Goal: Use online tool/utility: Utilize a website feature to perform a specific function

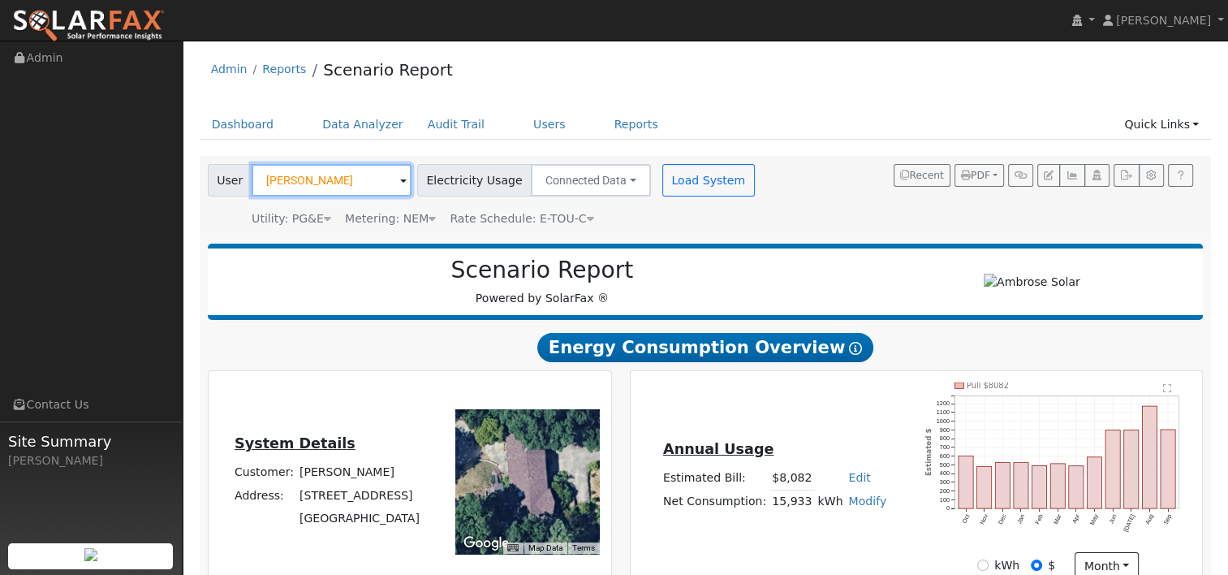
click at [357, 182] on input "Tom Nakahara" at bounding box center [332, 180] width 160 height 32
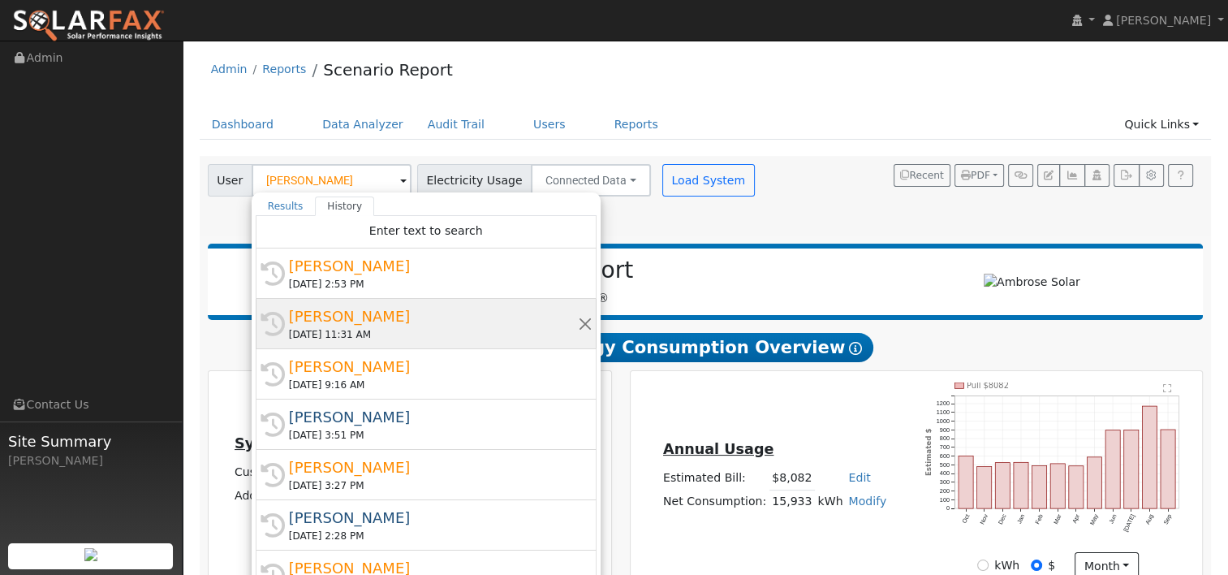
click at [358, 335] on div "10/07/2025 11:31 AM" at bounding box center [433, 334] width 289 height 15
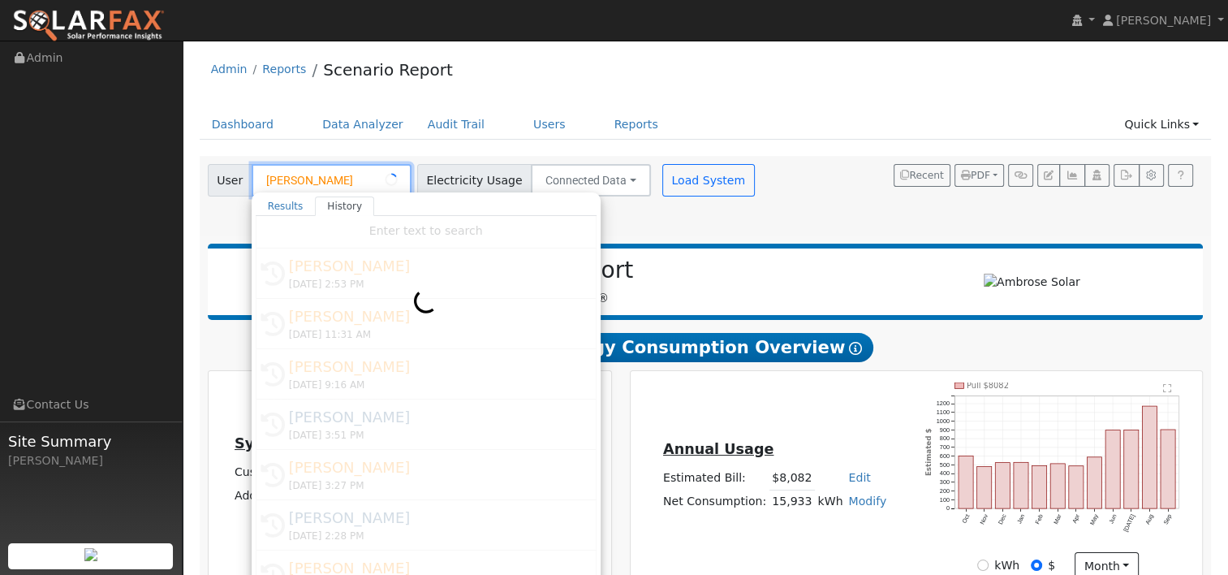
type input "[PERSON_NAME]"
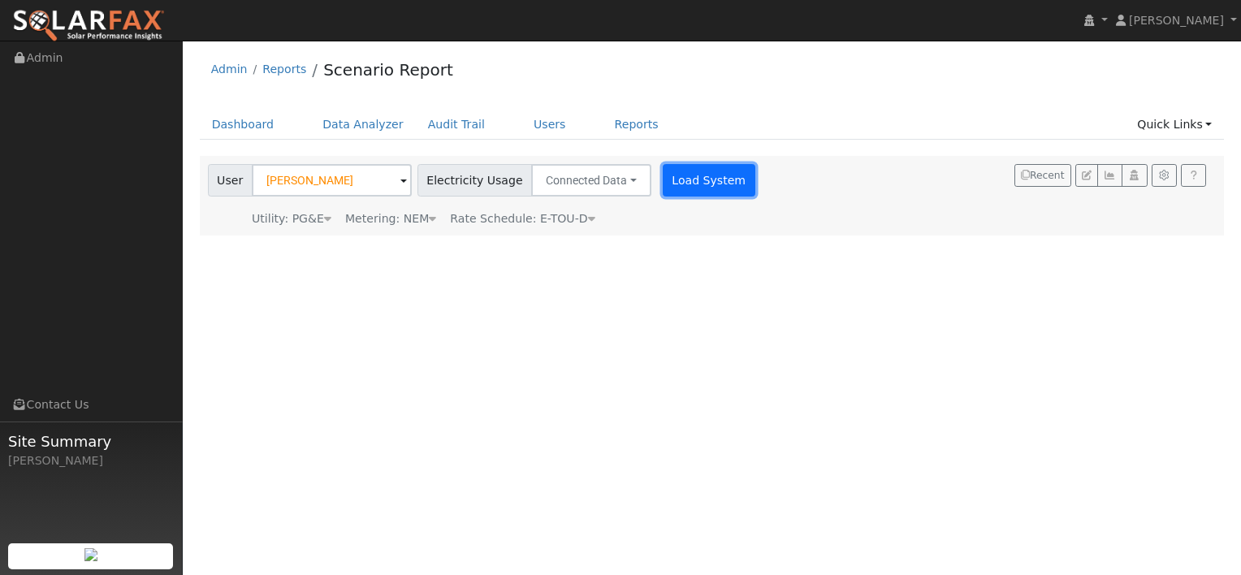
click at [695, 190] on button "Load System" at bounding box center [709, 180] width 93 height 32
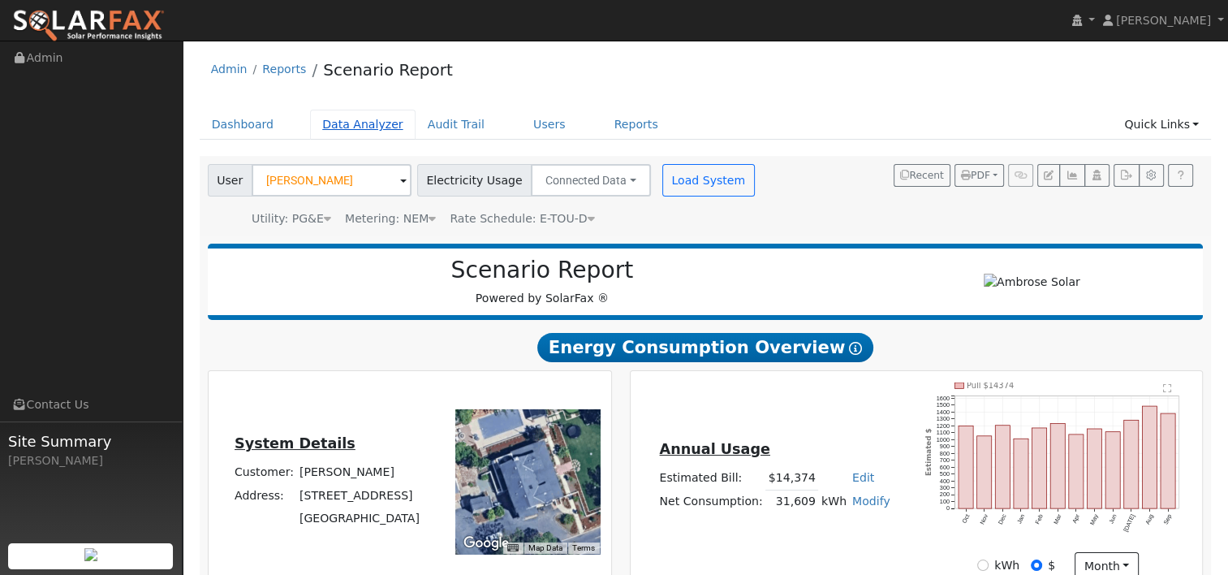
click at [343, 127] on link "Data Analyzer" at bounding box center [363, 125] width 106 height 30
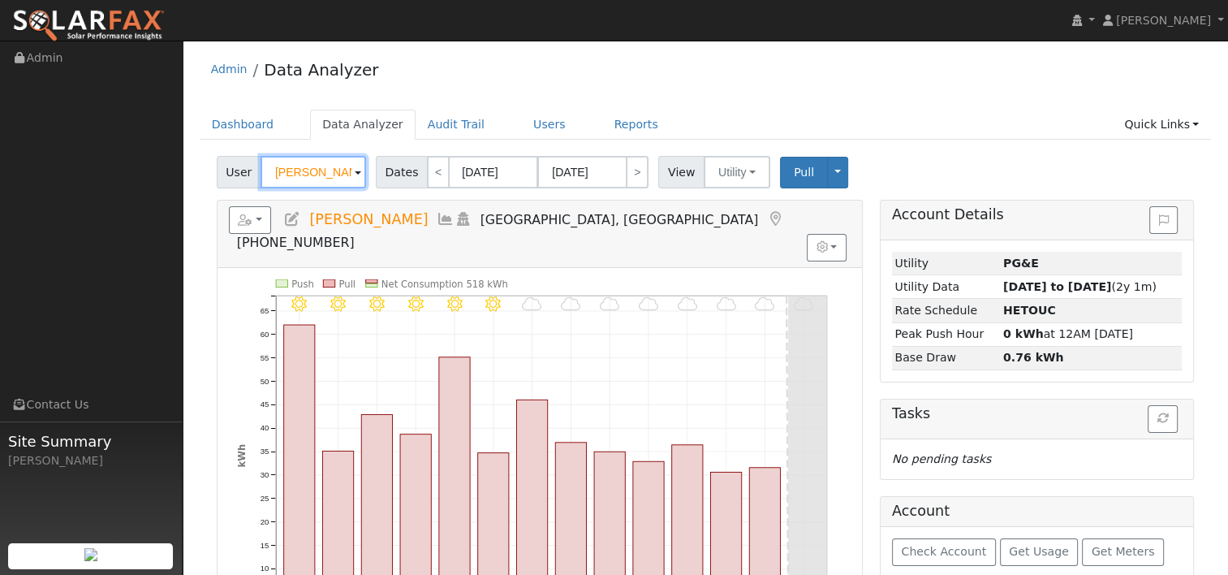
drag, startPoint x: 345, startPoint y: 169, endPoint x: 227, endPoint y: 156, distance: 118.4
click at [228, 157] on div "User [PERSON_NAME]" at bounding box center [293, 172] width 153 height 32
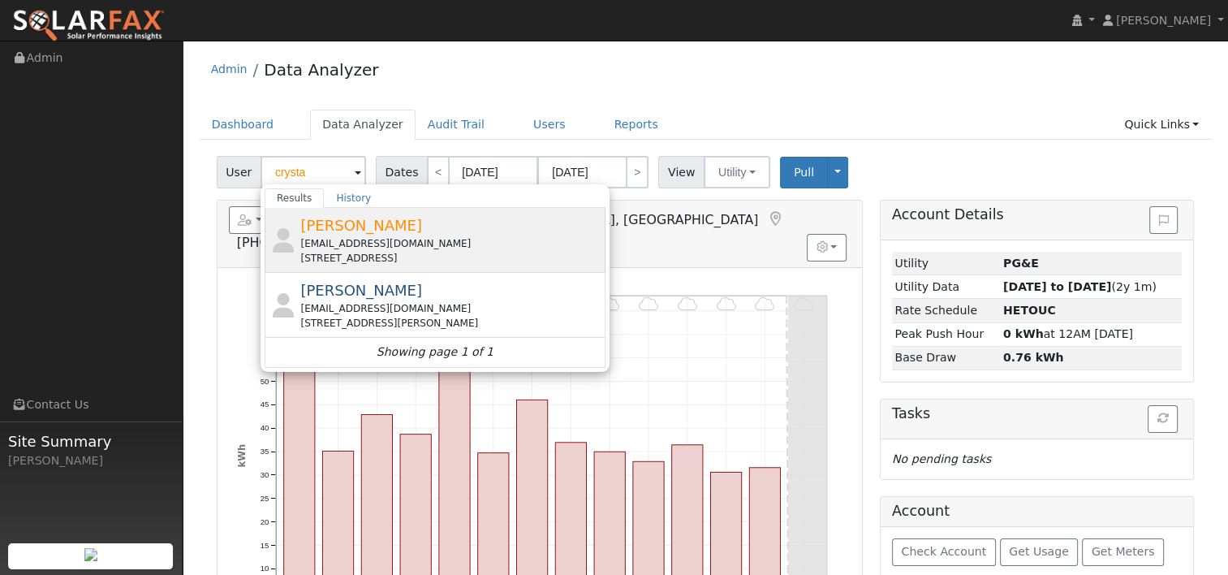
click at [328, 224] on span "[PERSON_NAME]" at bounding box center [361, 225] width 122 height 17
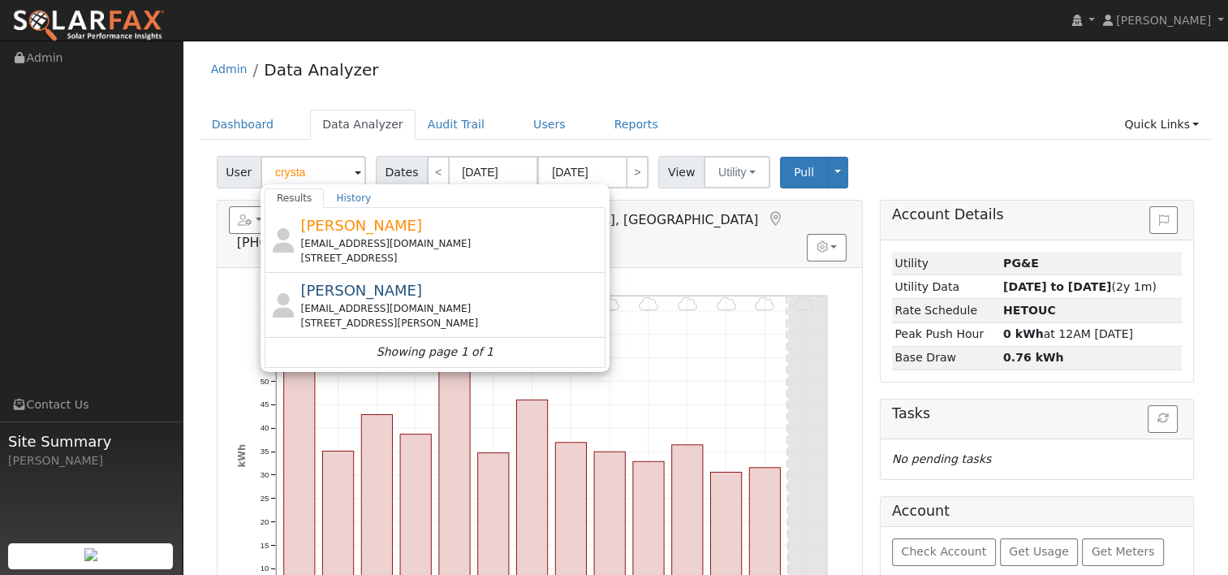
type input "[PERSON_NAME]"
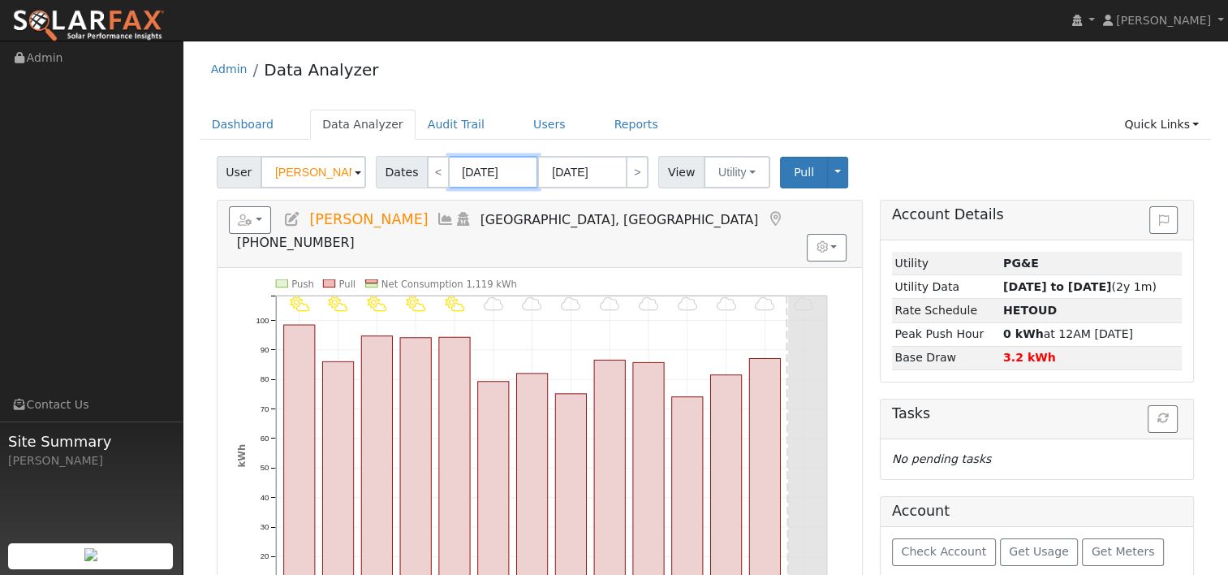
click at [500, 178] on input "[DATE]" at bounding box center [493, 172] width 89 height 32
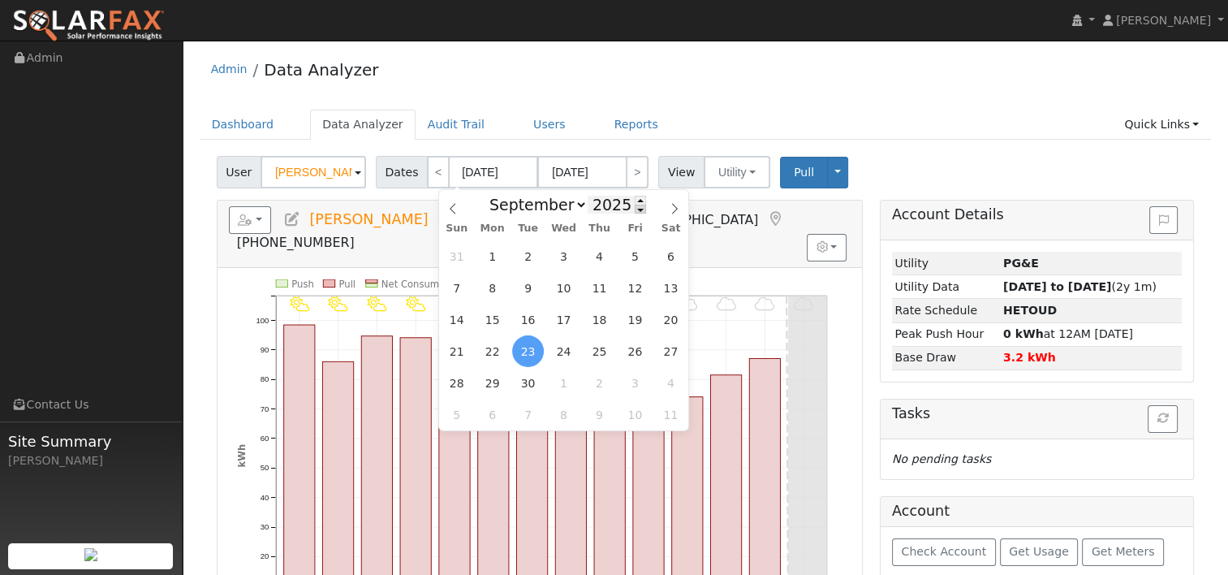
click at [635, 210] on span at bounding box center [640, 209] width 11 height 9
type input "2024"
click at [675, 209] on icon at bounding box center [674, 208] width 11 height 11
select select "9"
click at [468, 289] on span "6" at bounding box center [457, 288] width 32 height 32
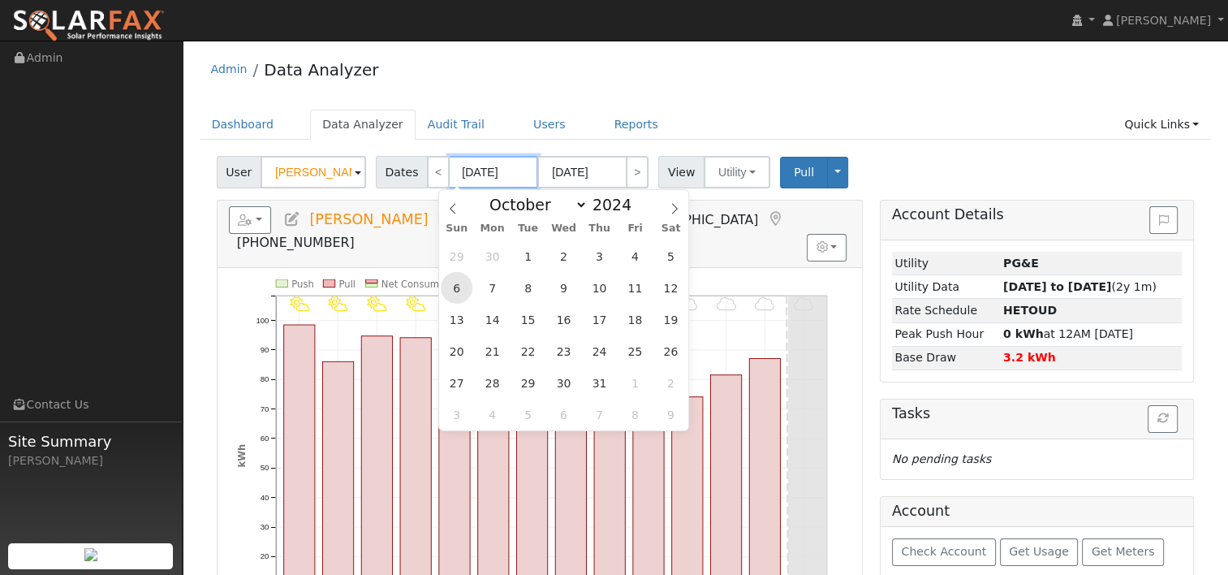
type input "[DATE]"
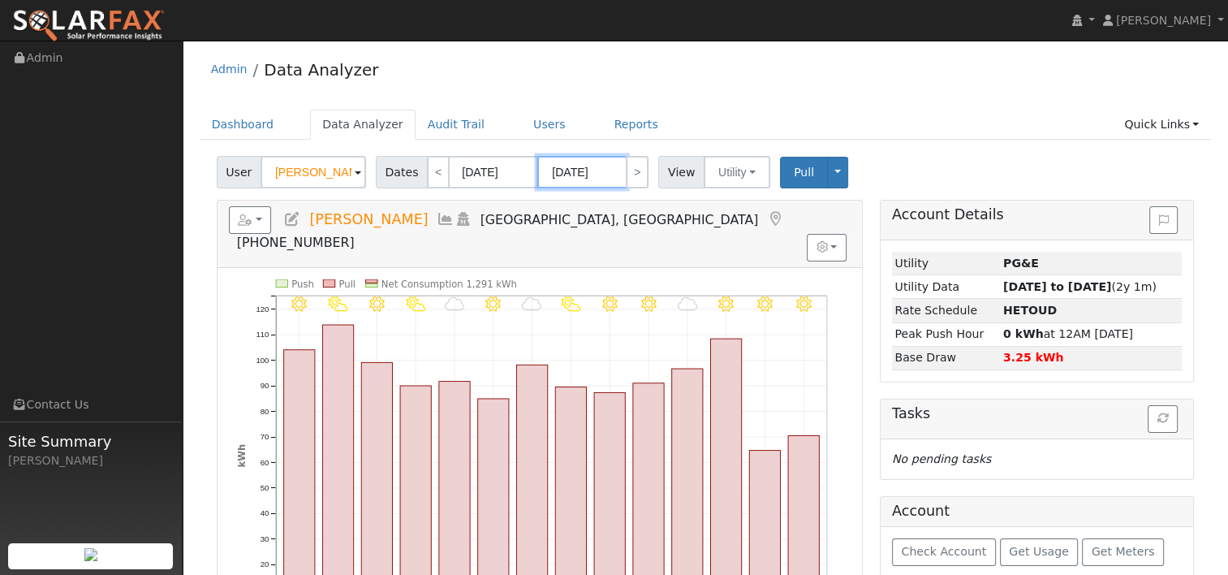
click at [582, 172] on input "[DATE]" at bounding box center [581, 172] width 89 height 32
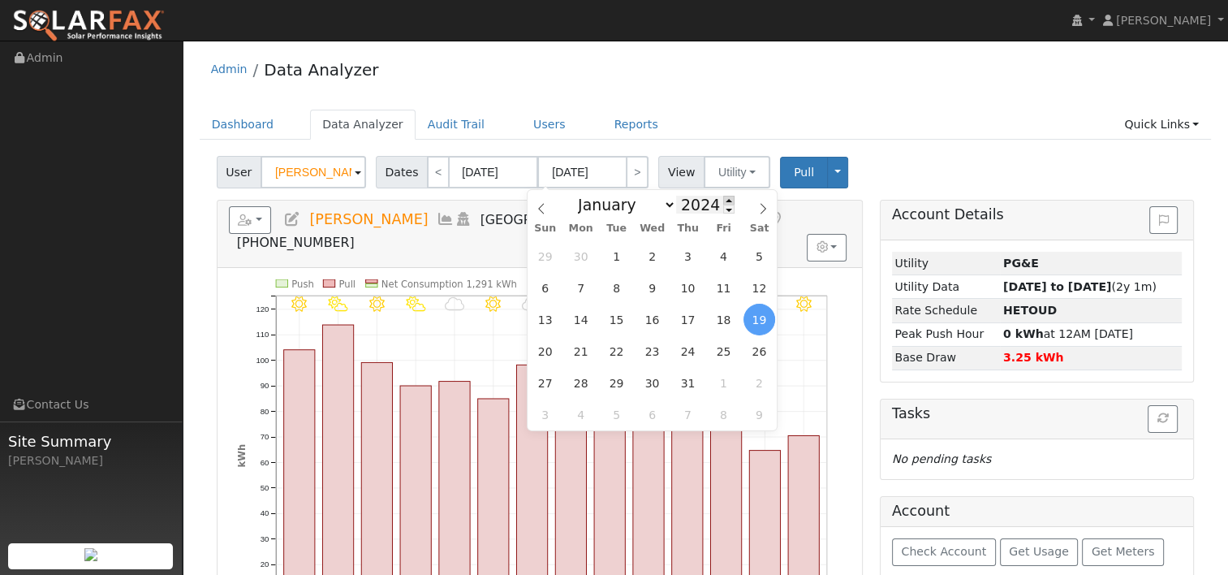
click at [723, 201] on span at bounding box center [728, 200] width 11 height 9
type input "2025"
click at [549, 291] on span "5" at bounding box center [545, 288] width 32 height 32
type input "[DATE]"
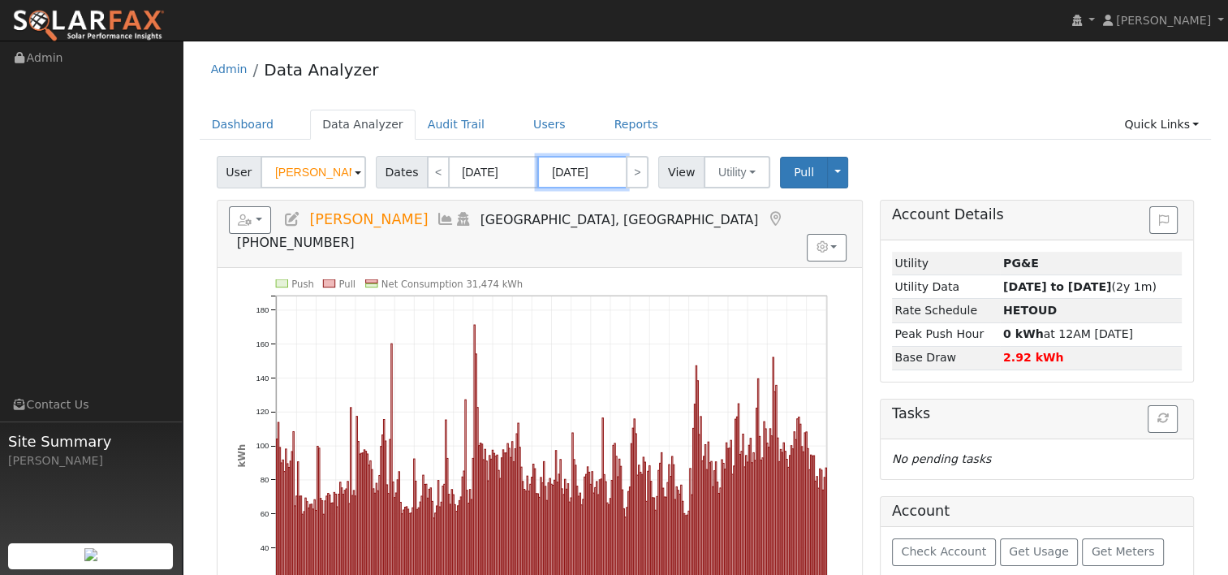
scroll to position [81, 0]
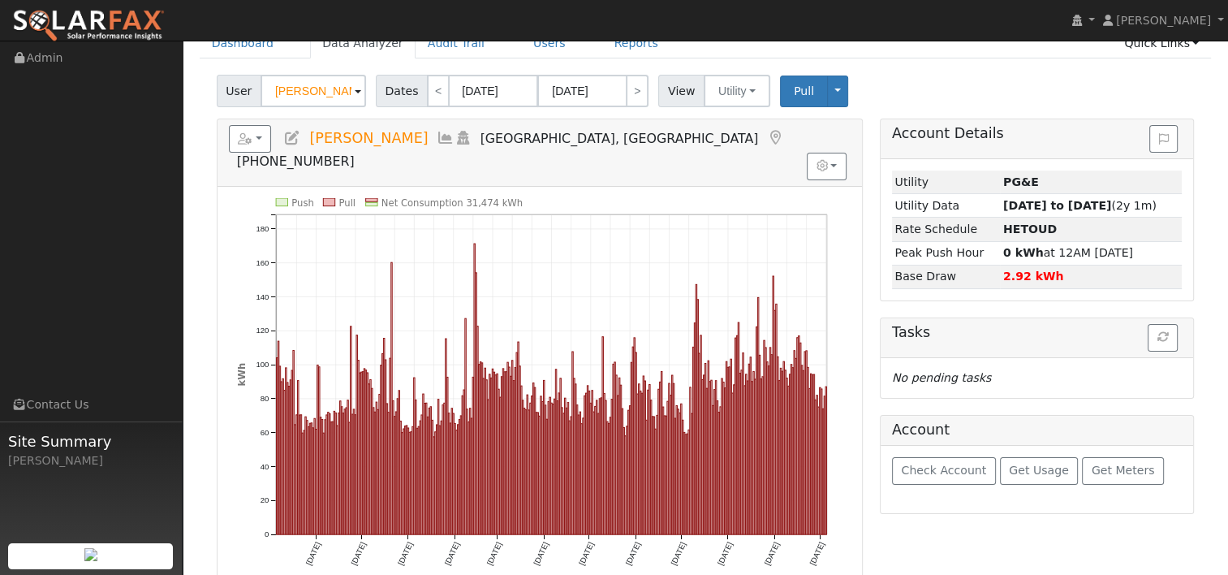
click at [889, 81] on div "User [PERSON_NAME] Account Default Account Default Account [STREET_ADDRESS] Pri…" at bounding box center [706, 88] width 984 height 38
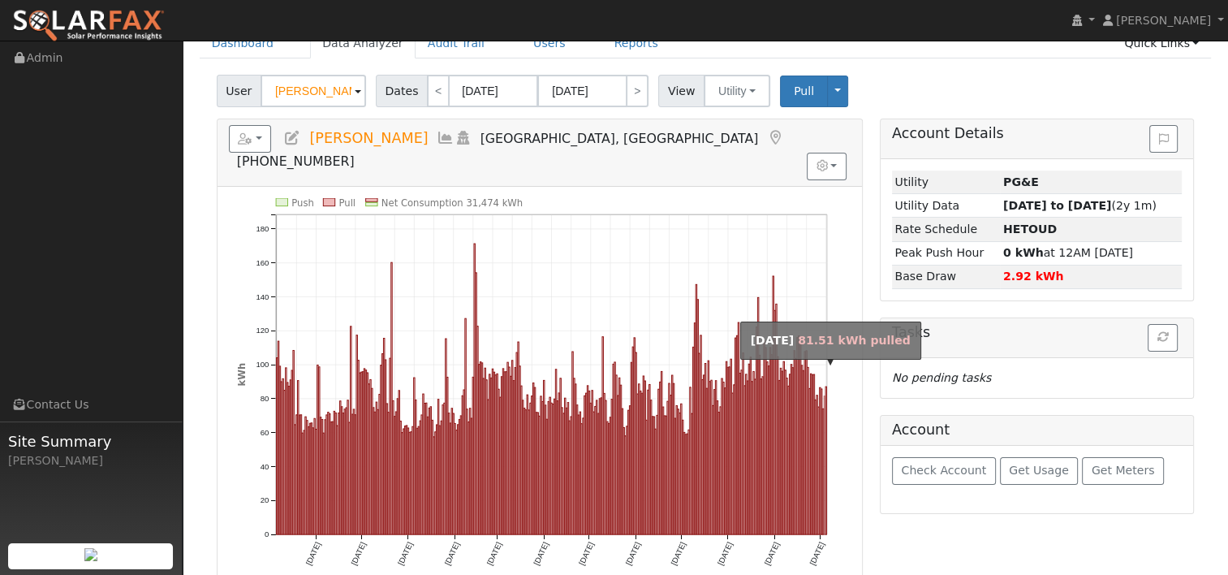
click at [824, 425] on rect "onclick=""" at bounding box center [824, 465] width 1 height 138
type input "[DATE]"
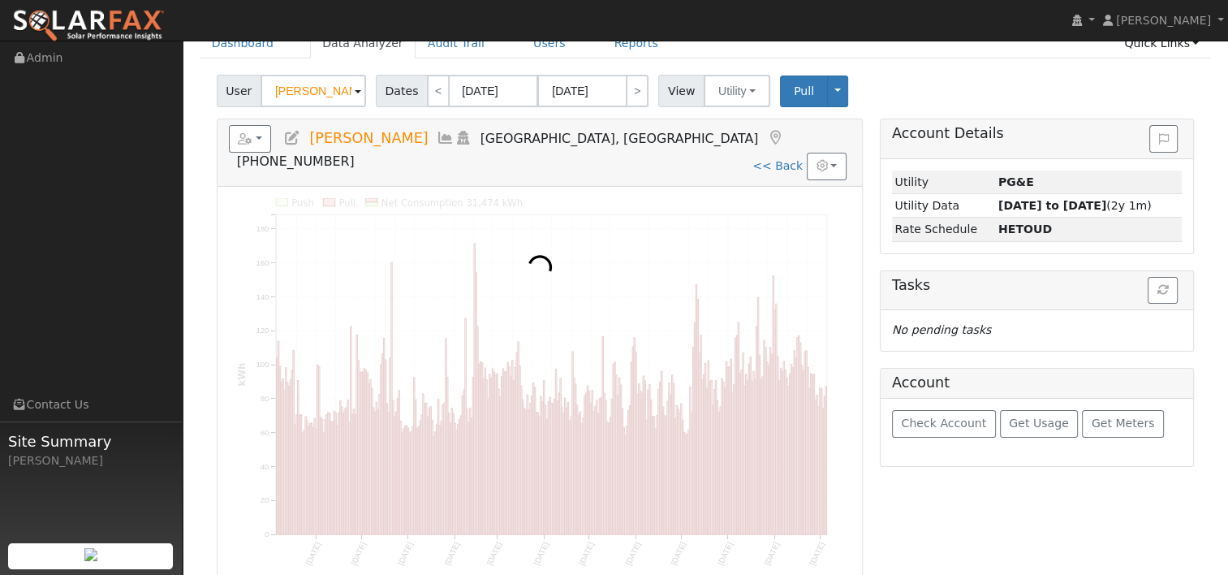
scroll to position [0, 0]
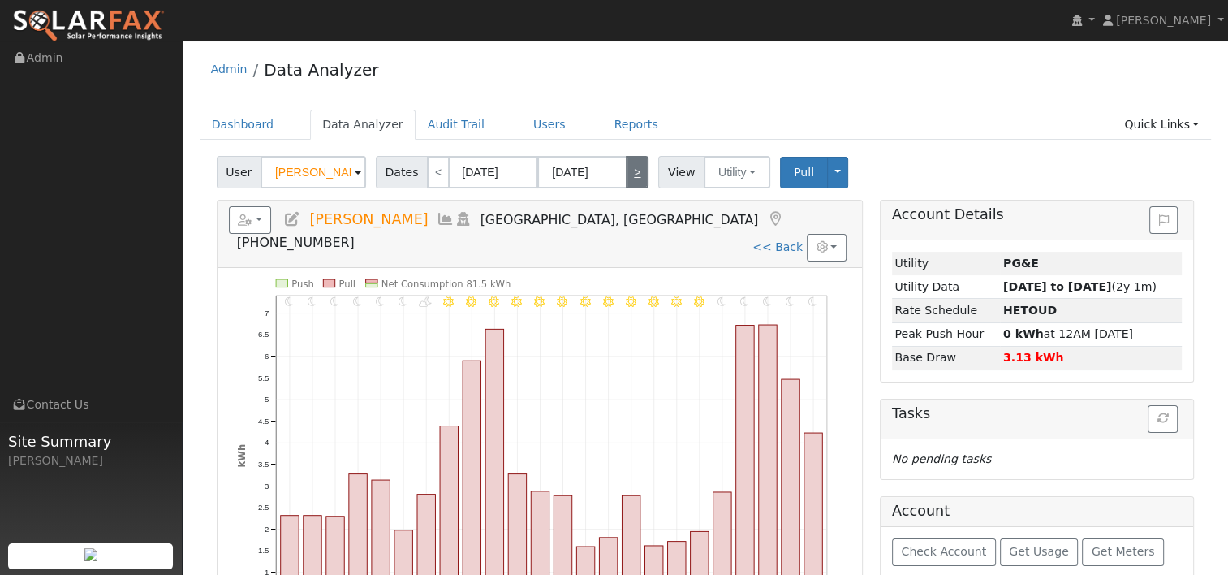
click at [631, 179] on link ">" at bounding box center [637, 172] width 23 height 32
type input "[DATE]"
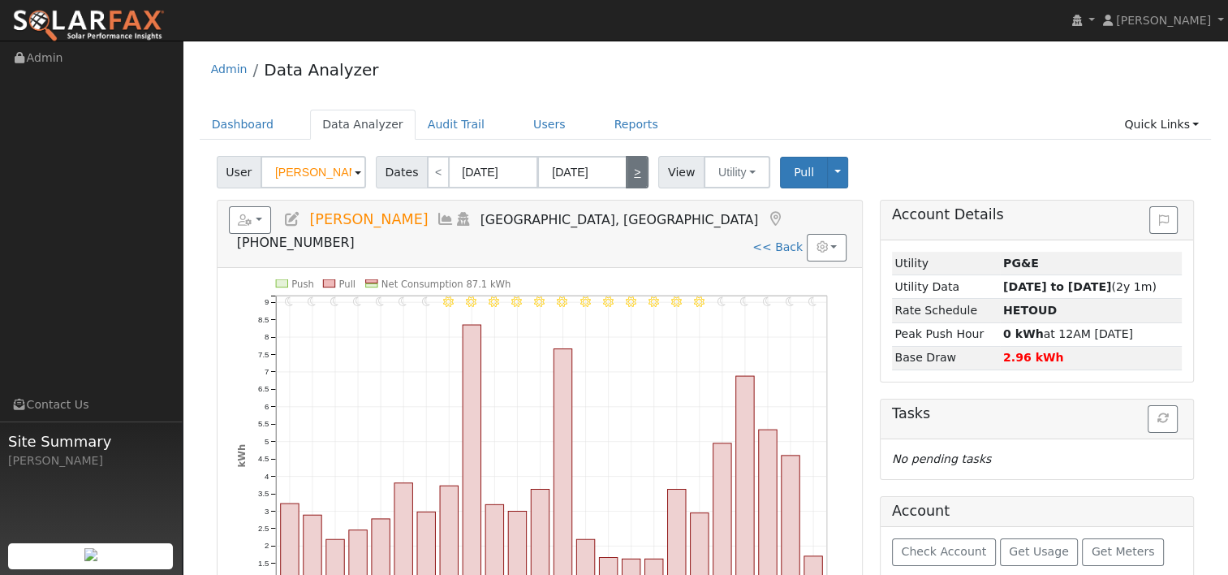
click at [631, 179] on link ">" at bounding box center [637, 172] width 23 height 32
type input "[DATE]"
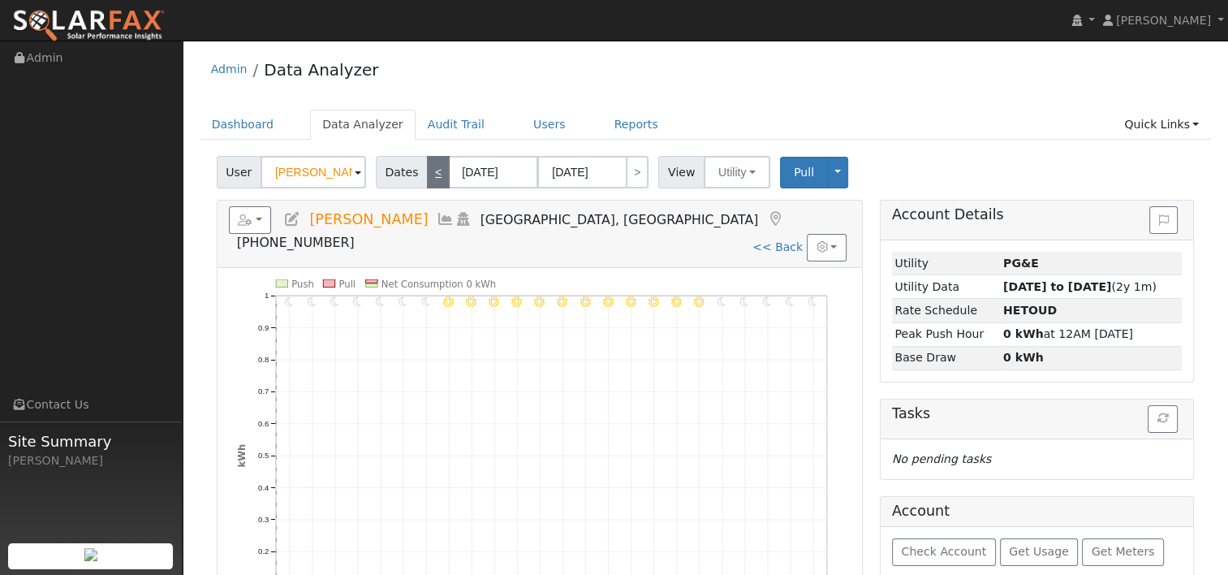
click at [427, 172] on link "<" at bounding box center [438, 172] width 23 height 32
type input "[DATE]"
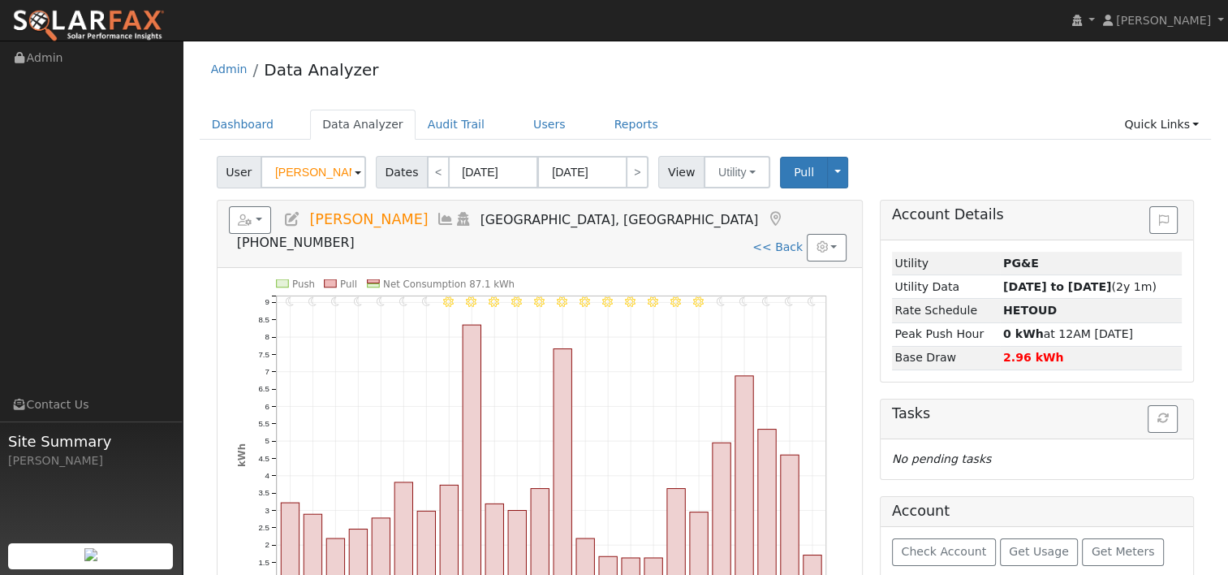
scroll to position [81, 0]
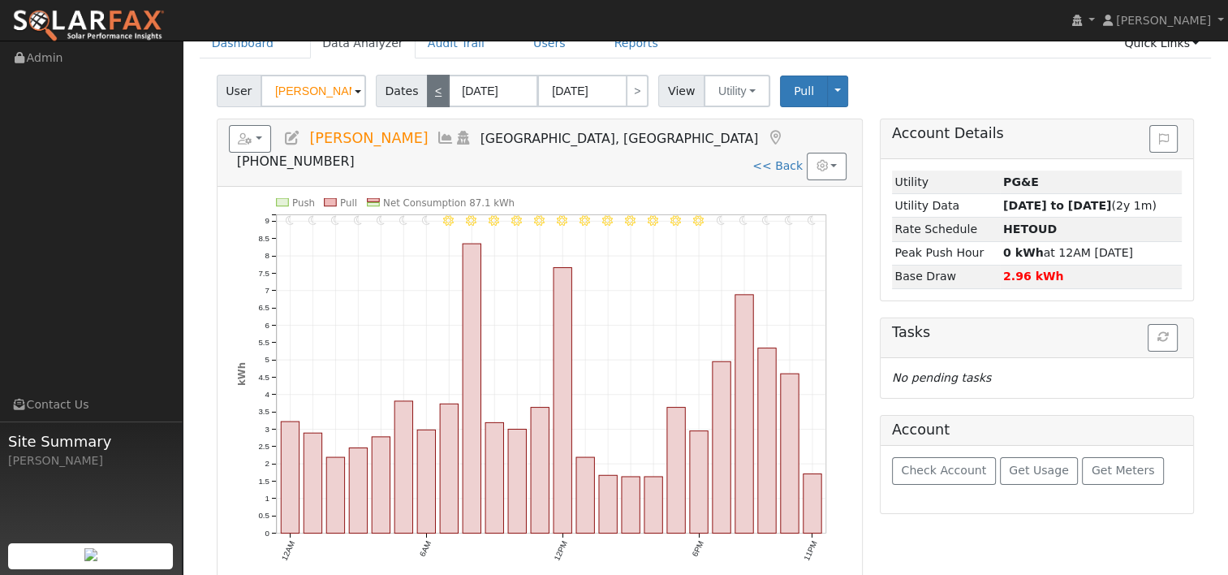
click at [428, 98] on link "<" at bounding box center [438, 91] width 23 height 32
type input "[DATE]"
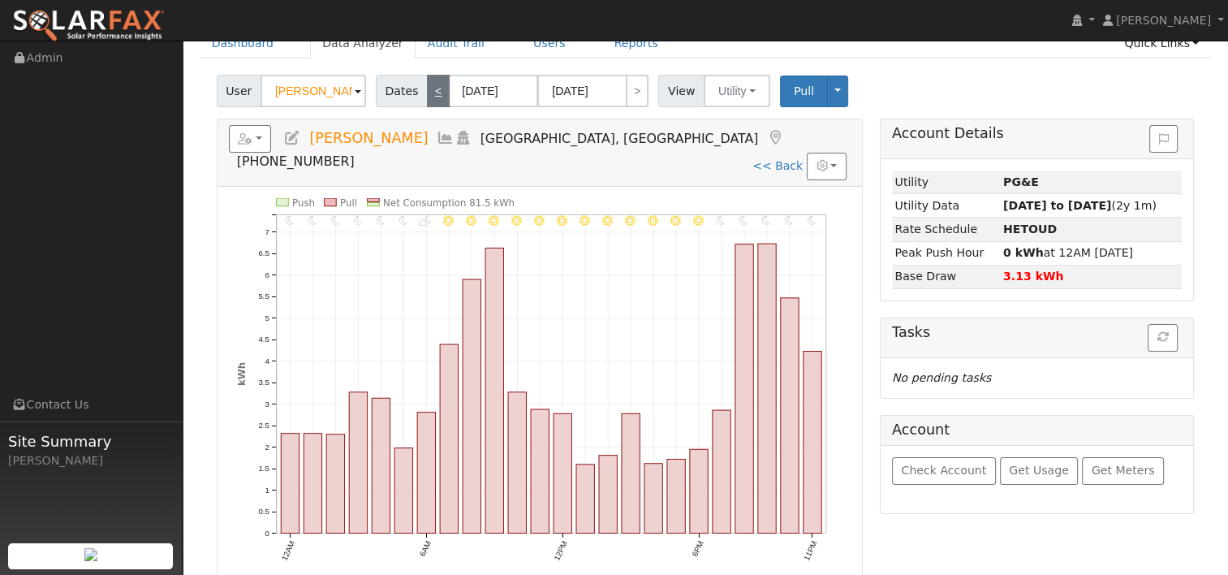
click at [427, 86] on link "<" at bounding box center [438, 91] width 23 height 32
type input "[DATE]"
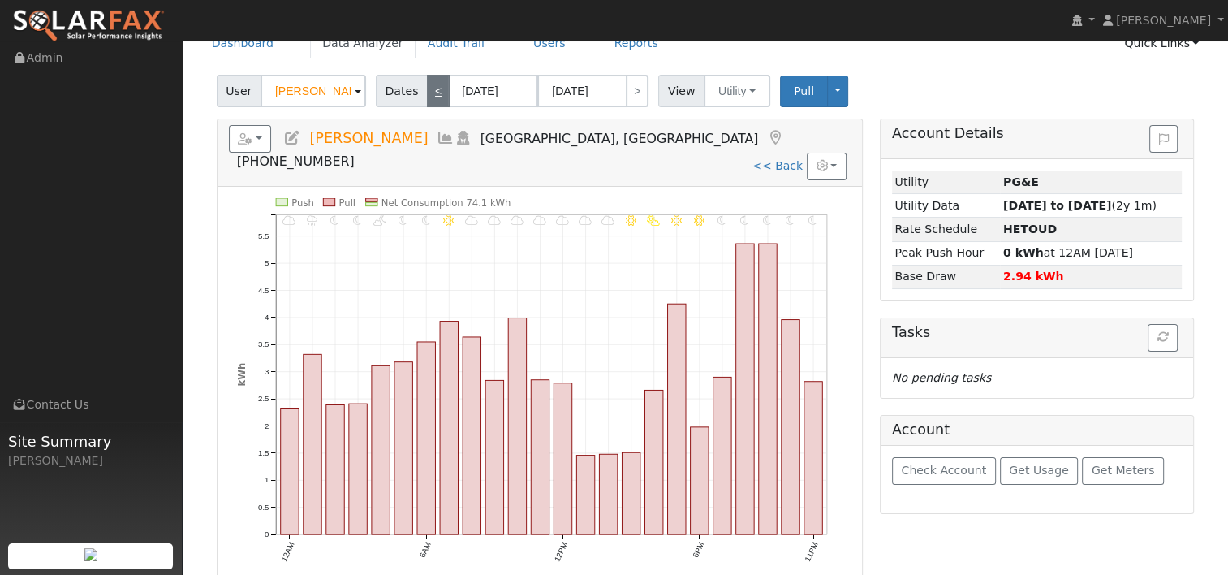
click at [430, 83] on link "<" at bounding box center [438, 91] width 23 height 32
type input "[DATE]"
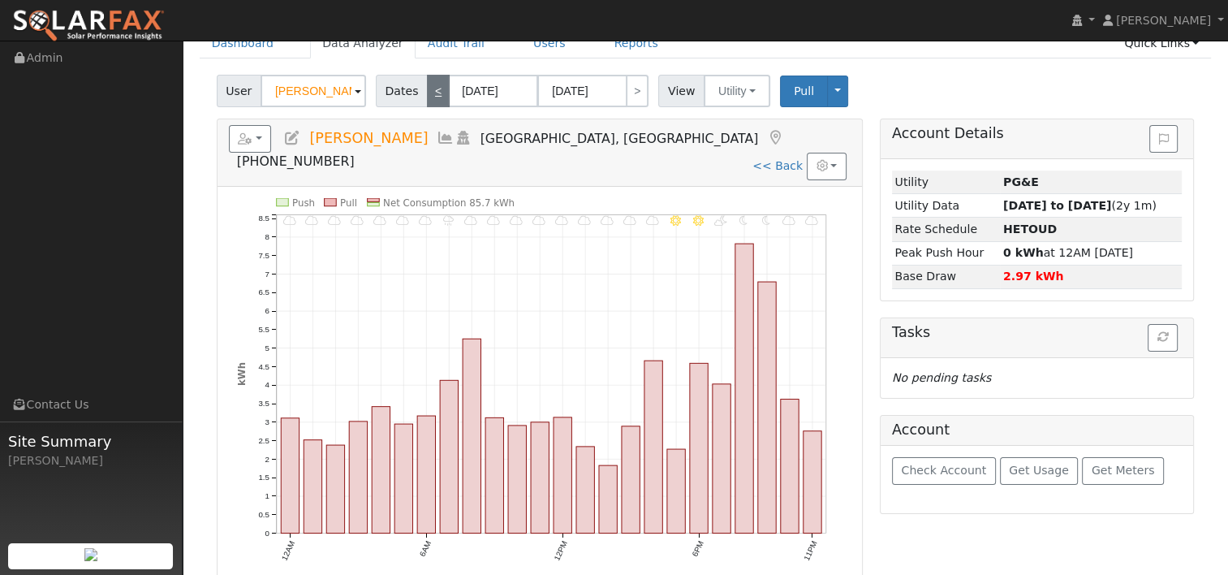
click at [427, 93] on link "<" at bounding box center [438, 91] width 23 height 32
type input "[DATE]"
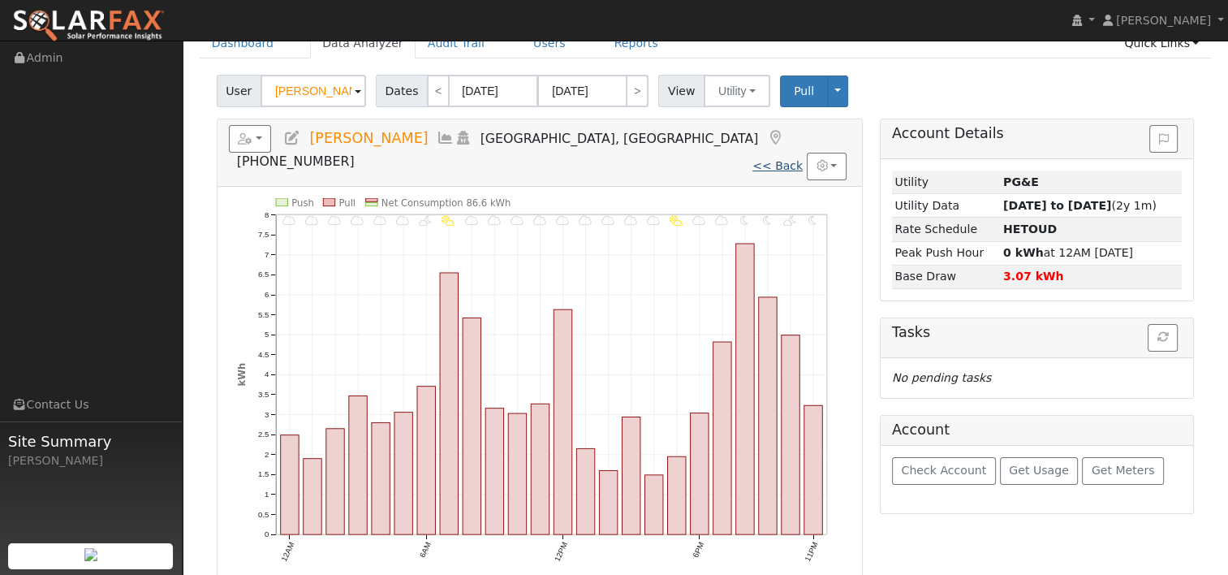
click at [792, 159] on link "<< Back" at bounding box center [778, 165] width 50 height 13
type input "[DATE]"
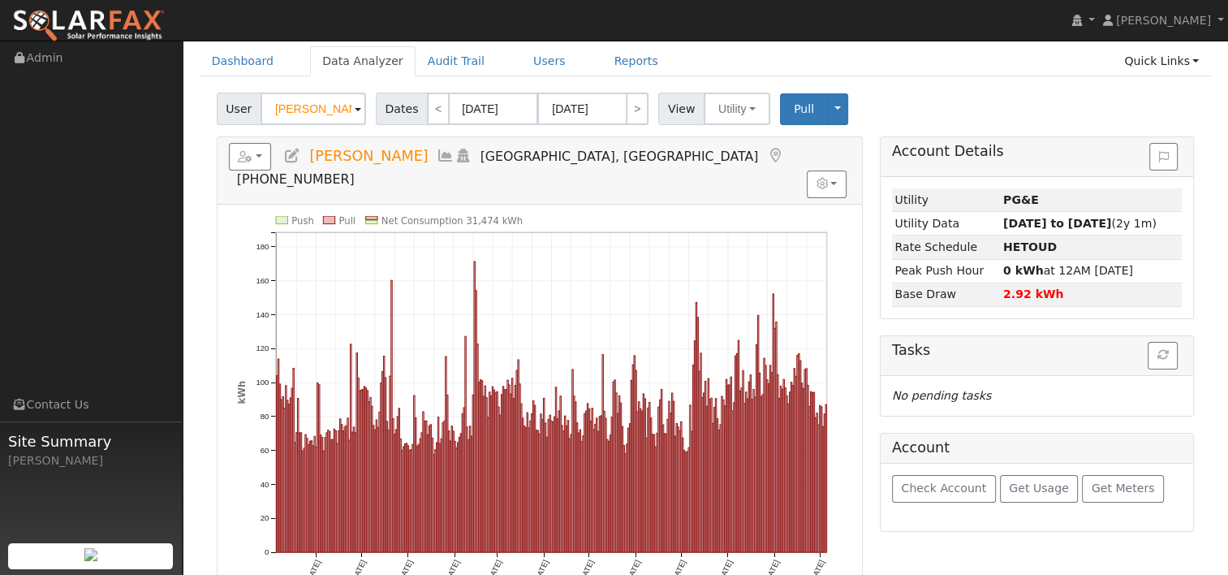
scroll to position [81, 0]
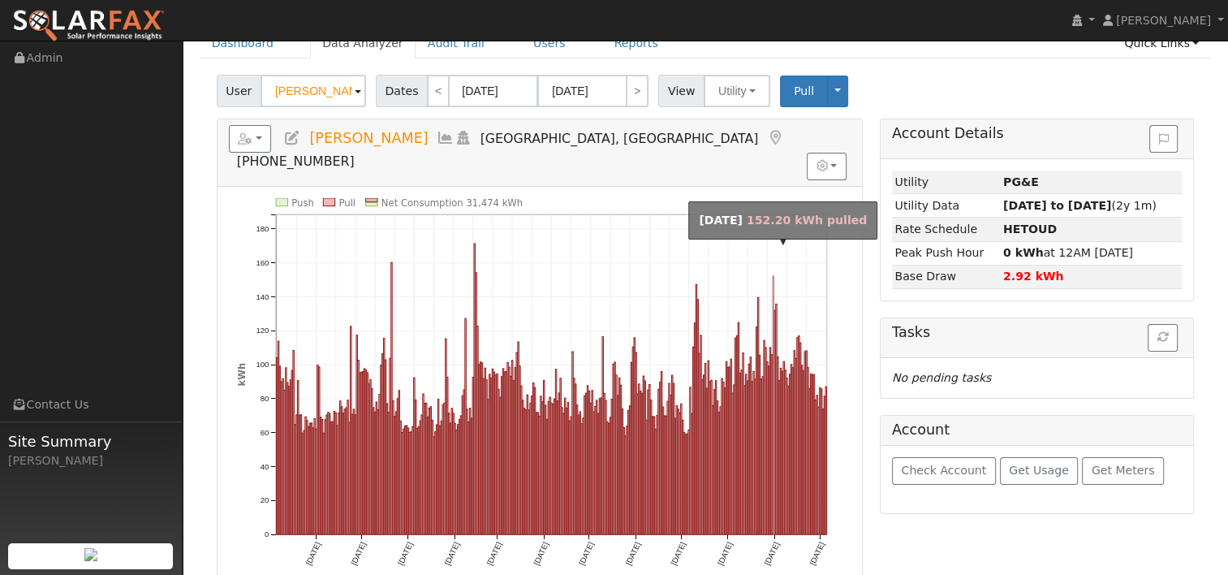
click at [773, 276] on rect "onclick=""" at bounding box center [773, 405] width 1 height 258
type input "[DATE]"
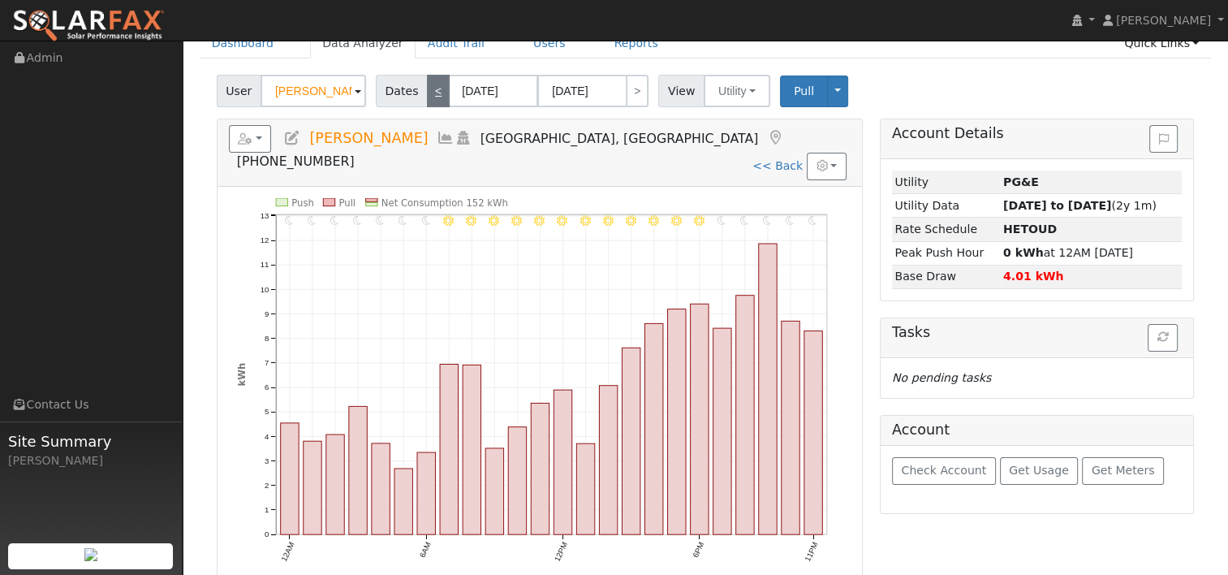
click at [427, 97] on link "<" at bounding box center [438, 91] width 23 height 32
type input "[DATE]"
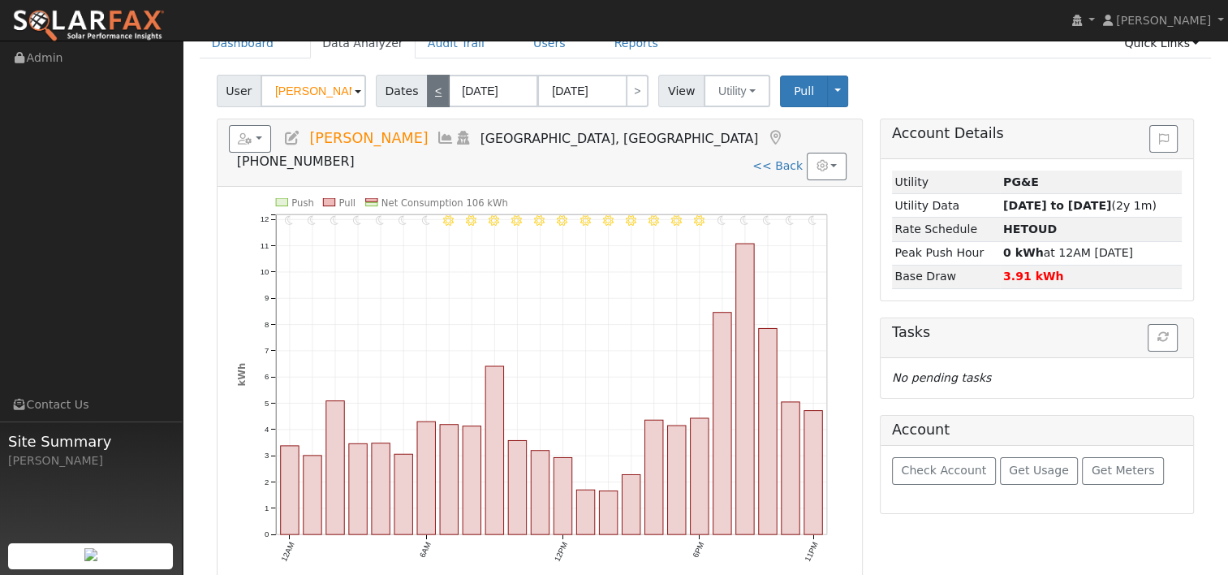
click at [427, 84] on link "<" at bounding box center [438, 91] width 23 height 32
type input "[DATE]"
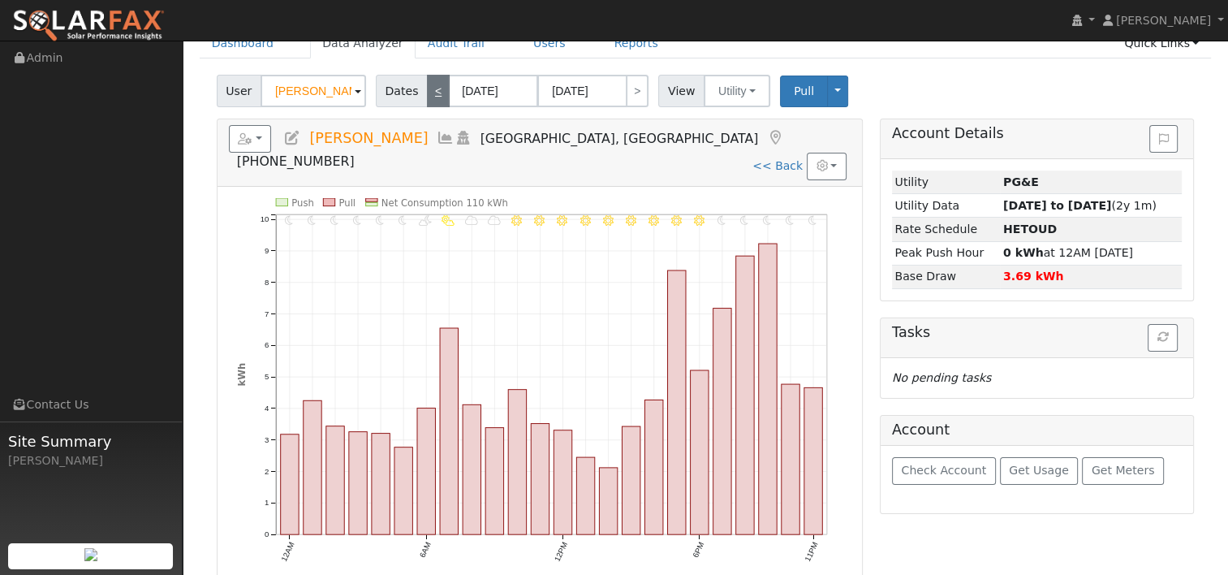
click at [427, 88] on link "<" at bounding box center [438, 91] width 23 height 32
type input "[DATE]"
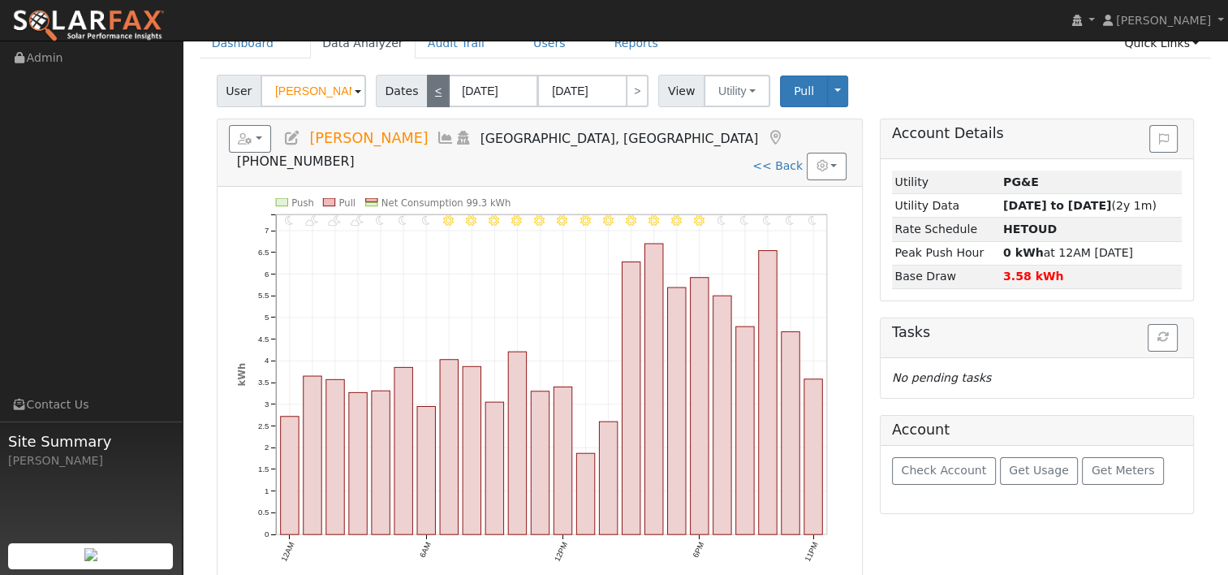
click at [429, 88] on link "<" at bounding box center [438, 91] width 23 height 32
type input "[DATE]"
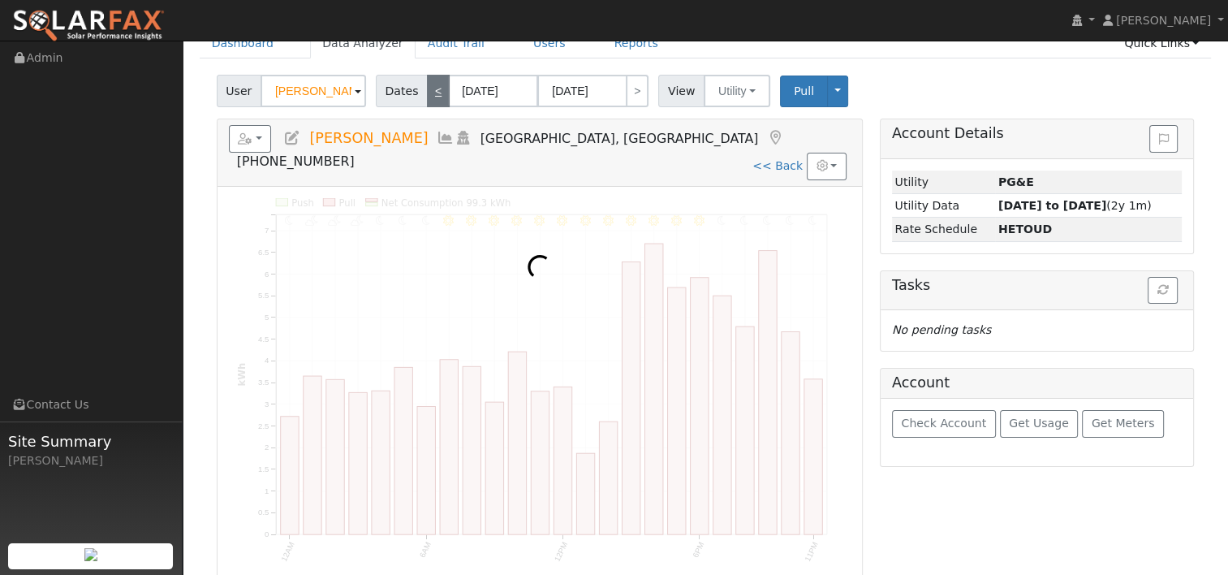
scroll to position [0, 0]
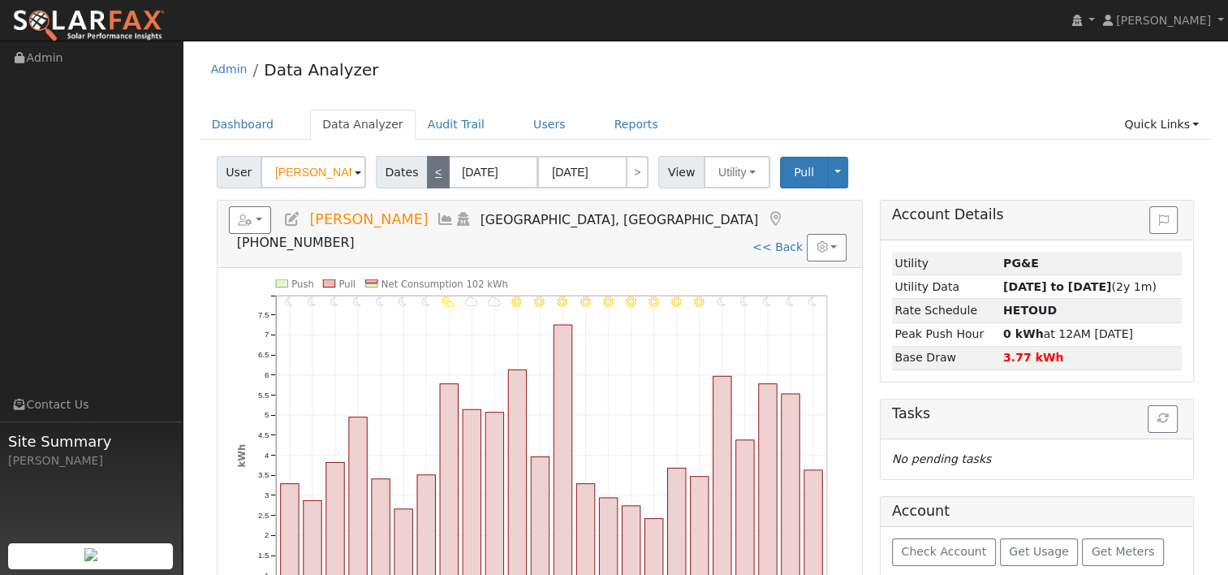
click at [434, 166] on link "<" at bounding box center [438, 172] width 23 height 32
type input "[DATE]"
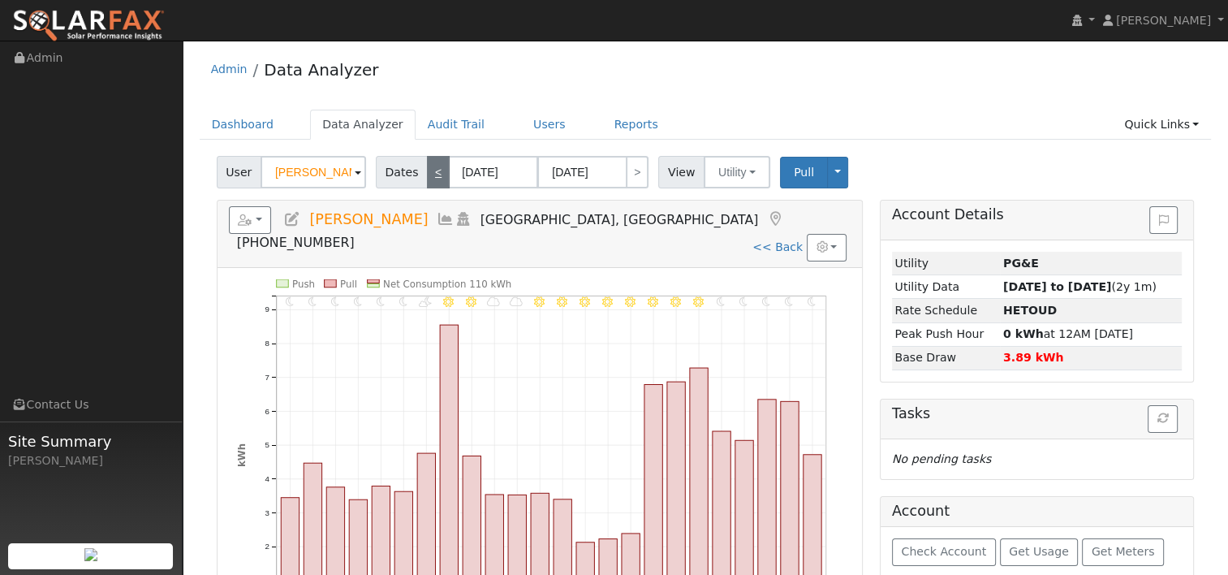
scroll to position [81, 0]
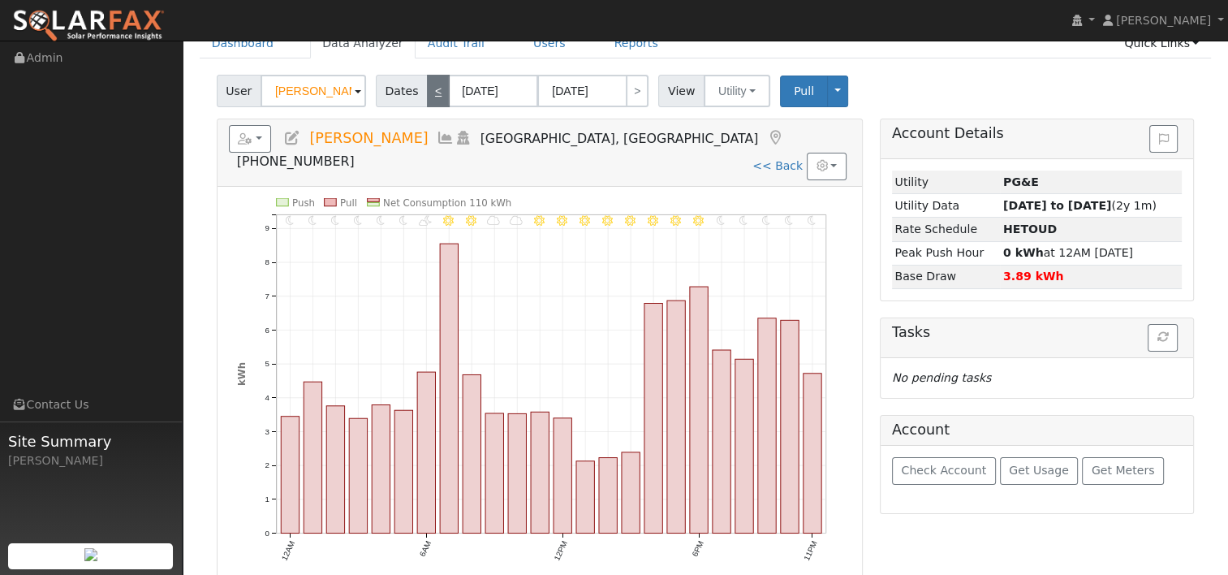
click at [435, 88] on link "<" at bounding box center [438, 91] width 23 height 32
type input "[DATE]"
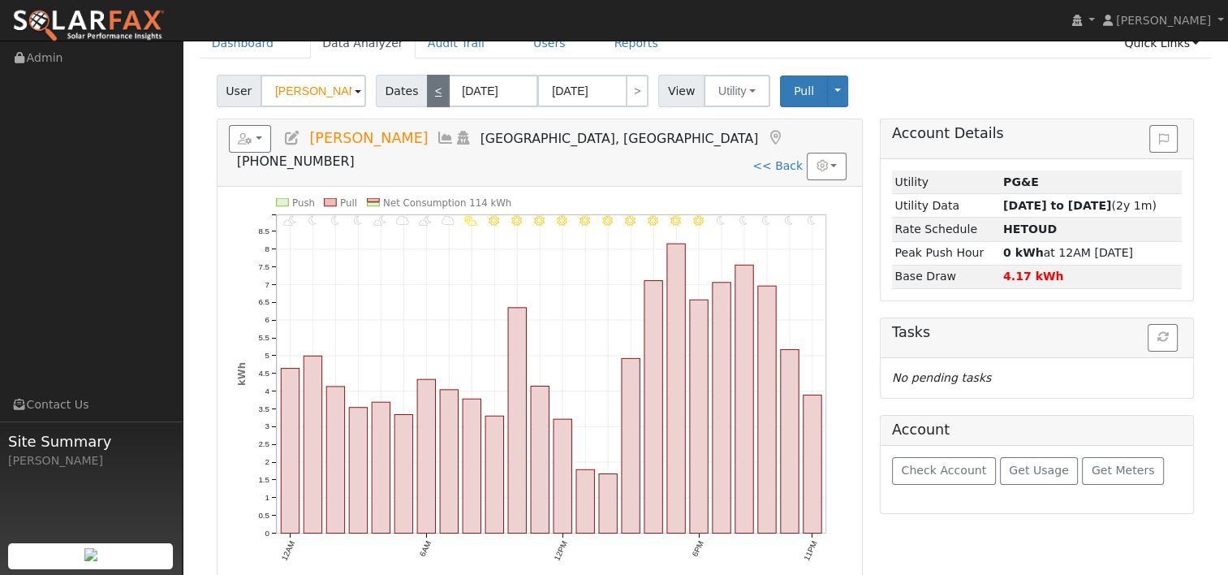
click at [430, 75] on link "<" at bounding box center [438, 91] width 23 height 32
type input "[DATE]"
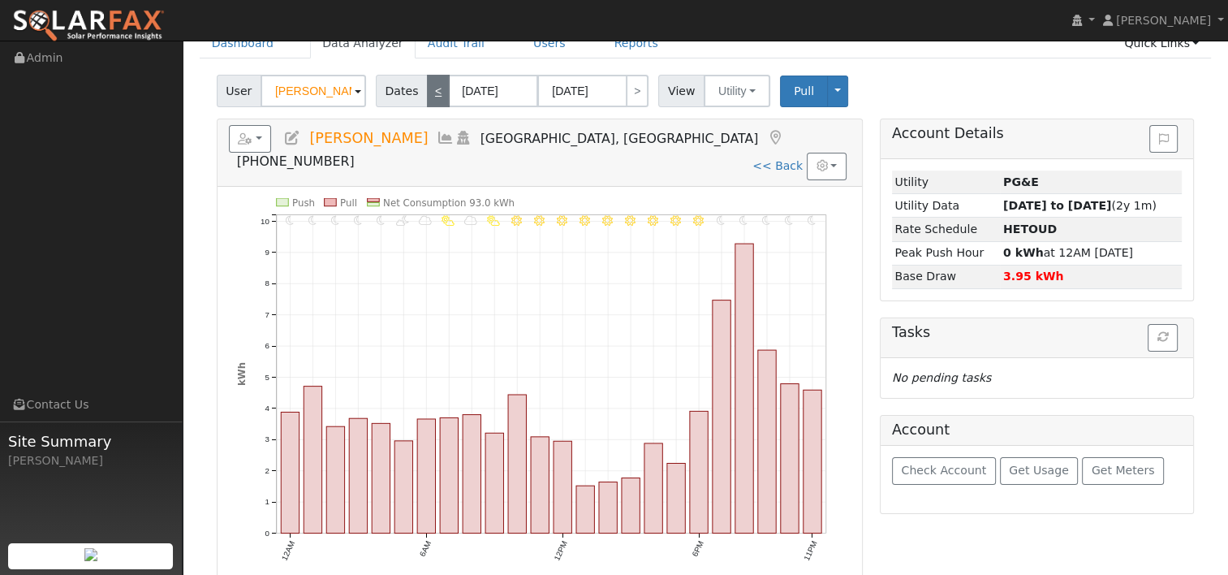
click at [429, 91] on link "<" at bounding box center [438, 91] width 23 height 32
type input "[DATE]"
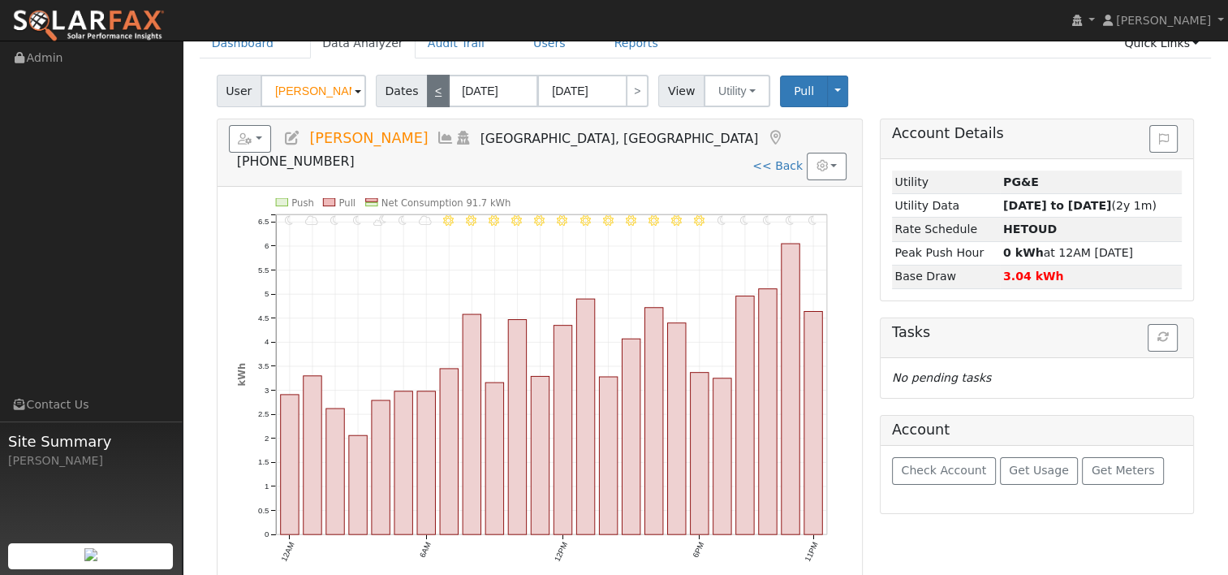
click at [432, 92] on link "<" at bounding box center [438, 91] width 23 height 32
type input "[DATE]"
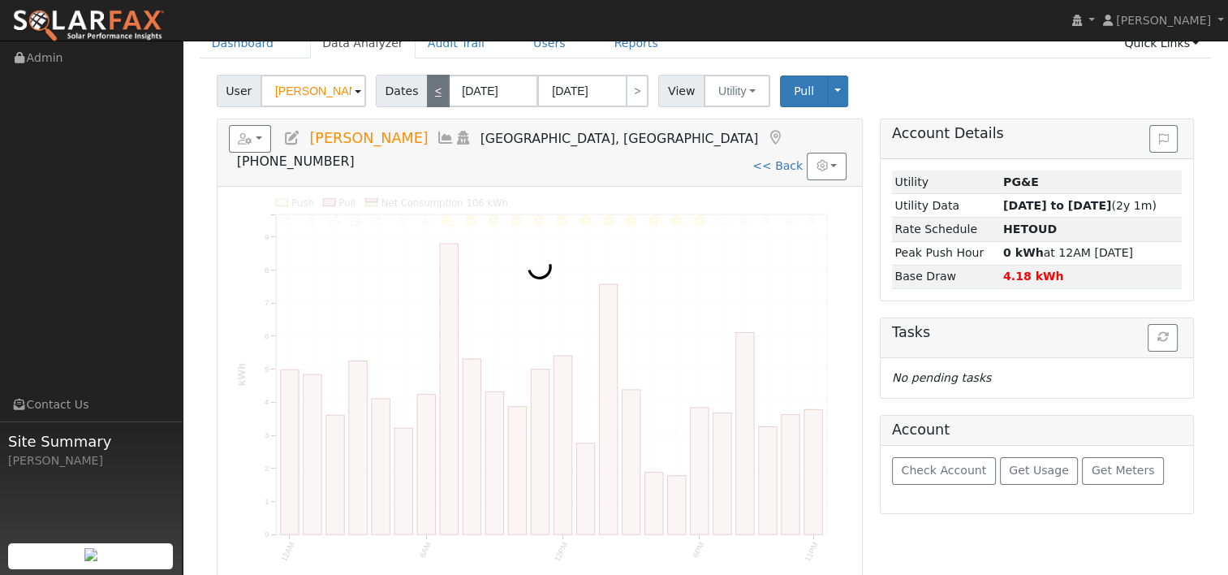
scroll to position [0, 0]
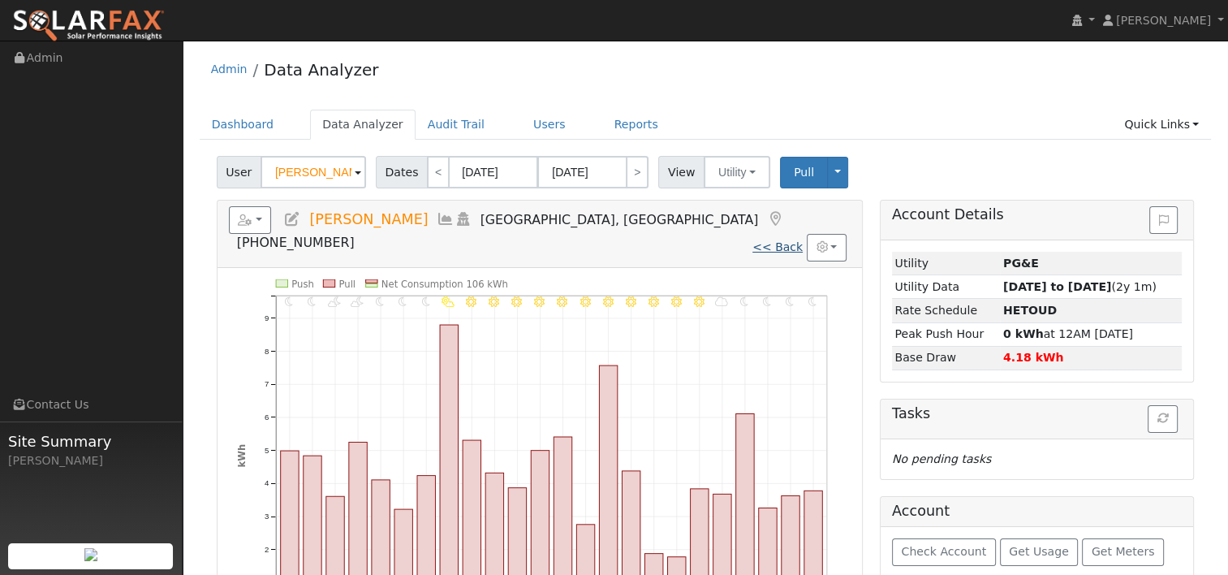
click at [771, 240] on link "<< Back" at bounding box center [778, 246] width 50 height 13
type input "[DATE]"
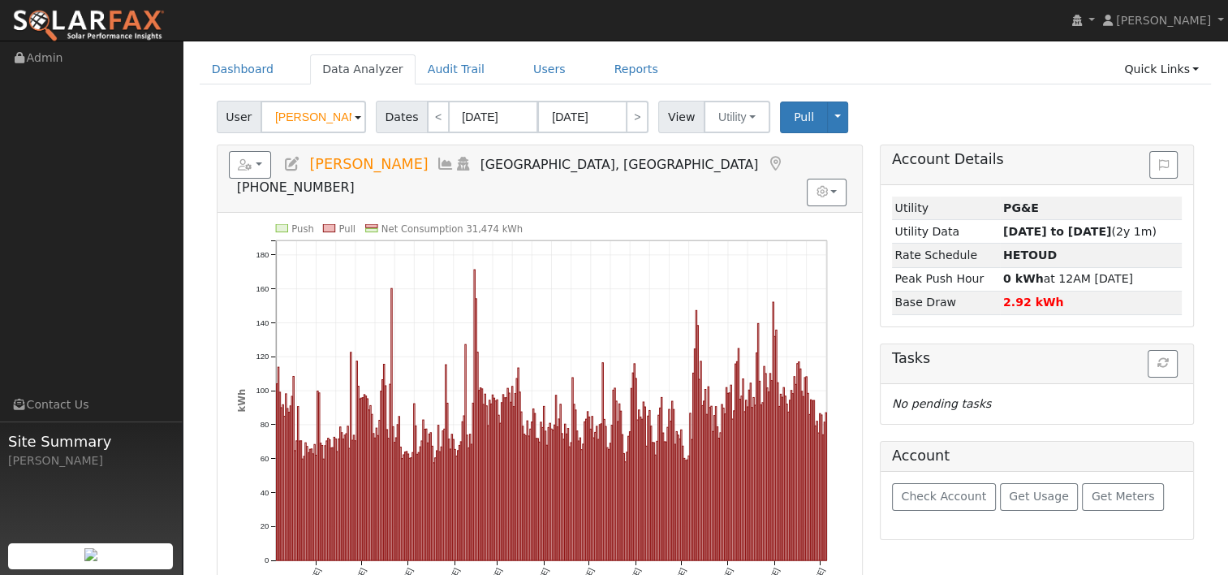
scroll to position [81, 0]
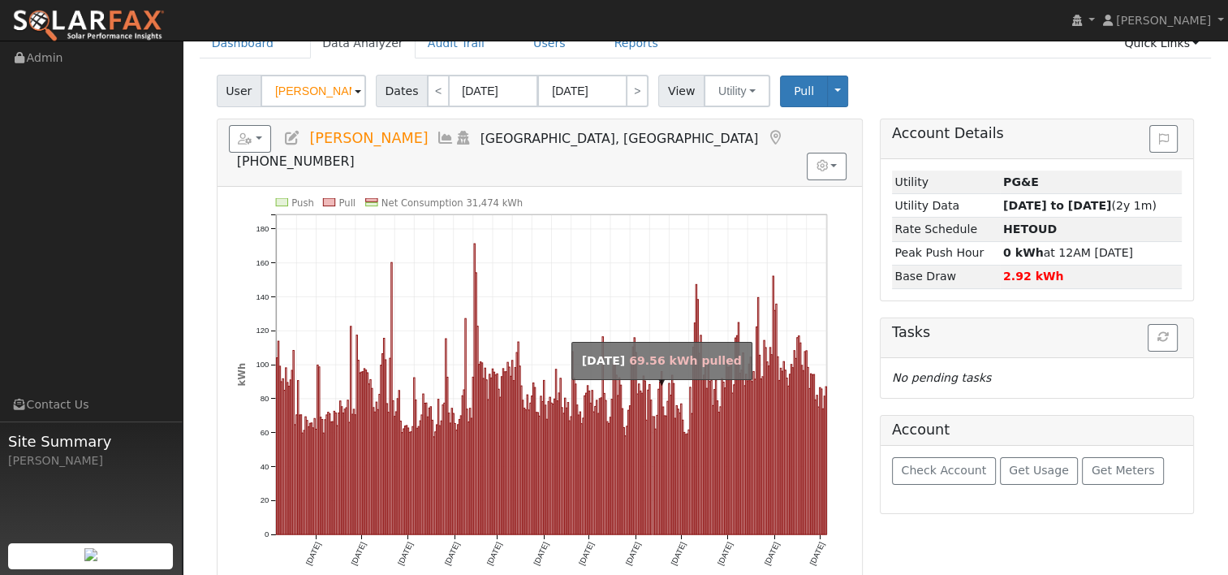
click at [652, 416] on rect "onclick=""" at bounding box center [652, 475] width 1 height 118
type input "[DATE]"
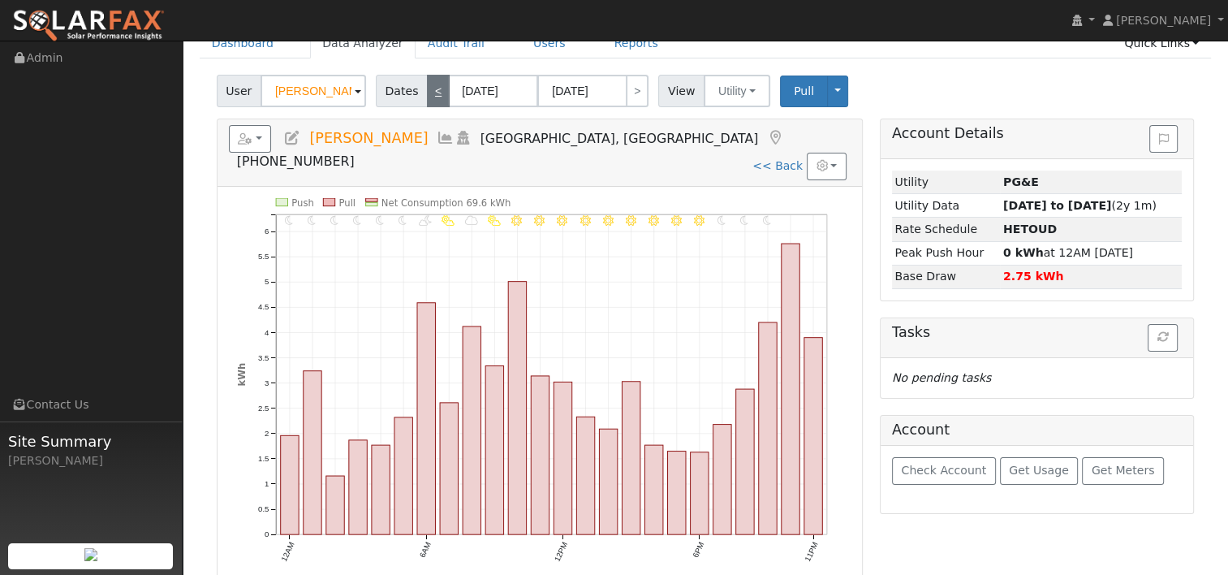
click at [432, 93] on link "<" at bounding box center [438, 91] width 23 height 32
type input "[DATE]"
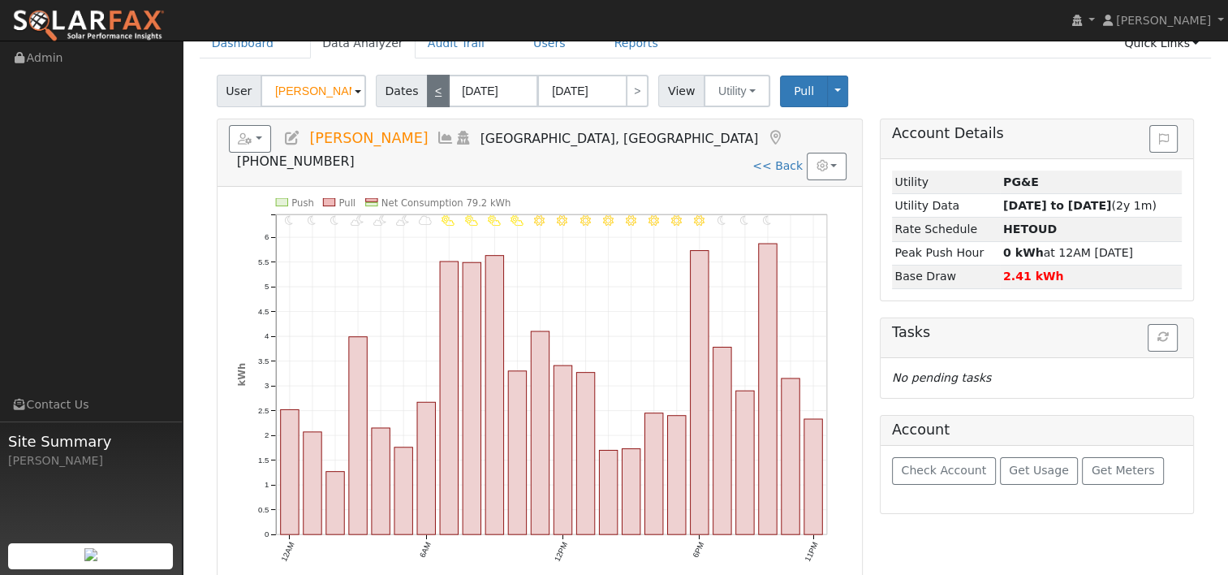
click at [431, 86] on link "<" at bounding box center [438, 91] width 23 height 32
type input "[DATE]"
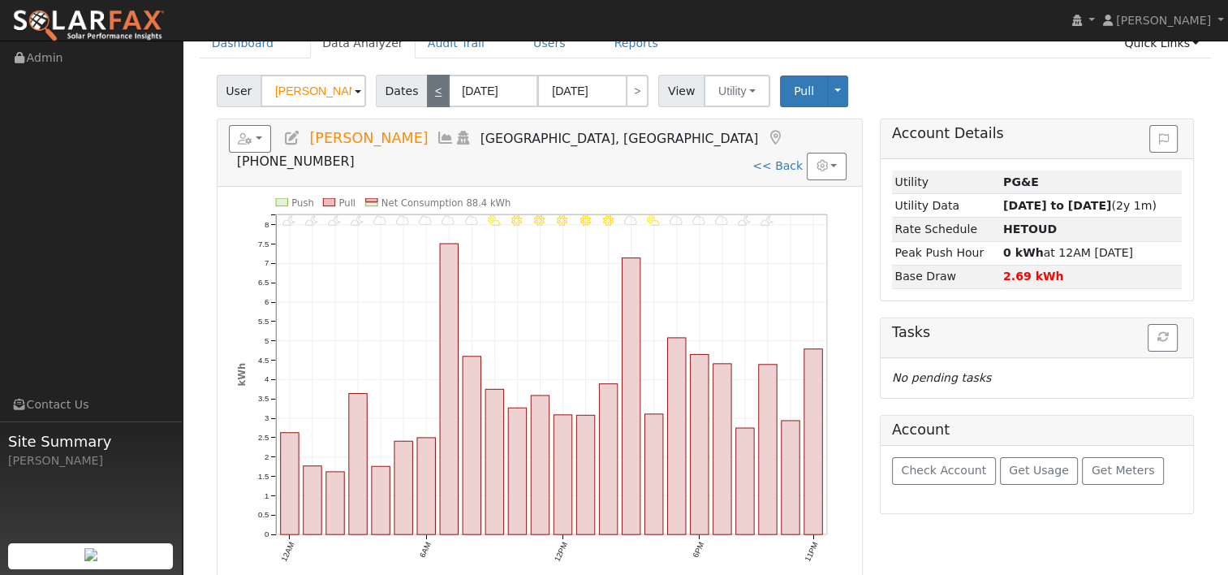
scroll to position [0, 0]
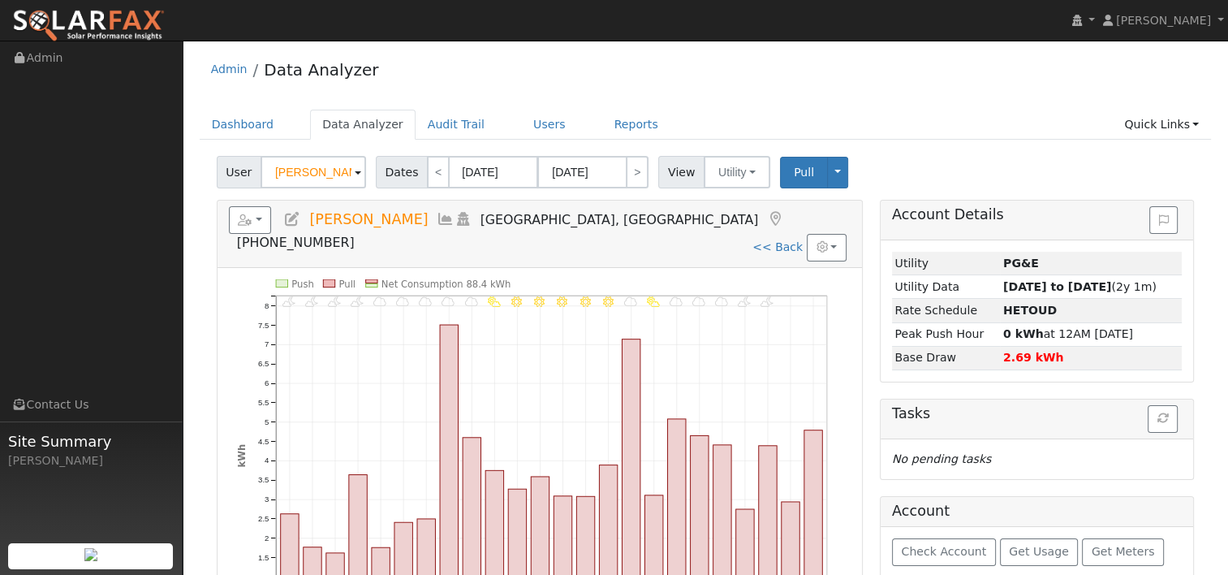
click at [882, 115] on ul "Dashboard Data Analyzer Audit Trail Users Reports Quick Links Quick Add Quick C…" at bounding box center [706, 125] width 1012 height 30
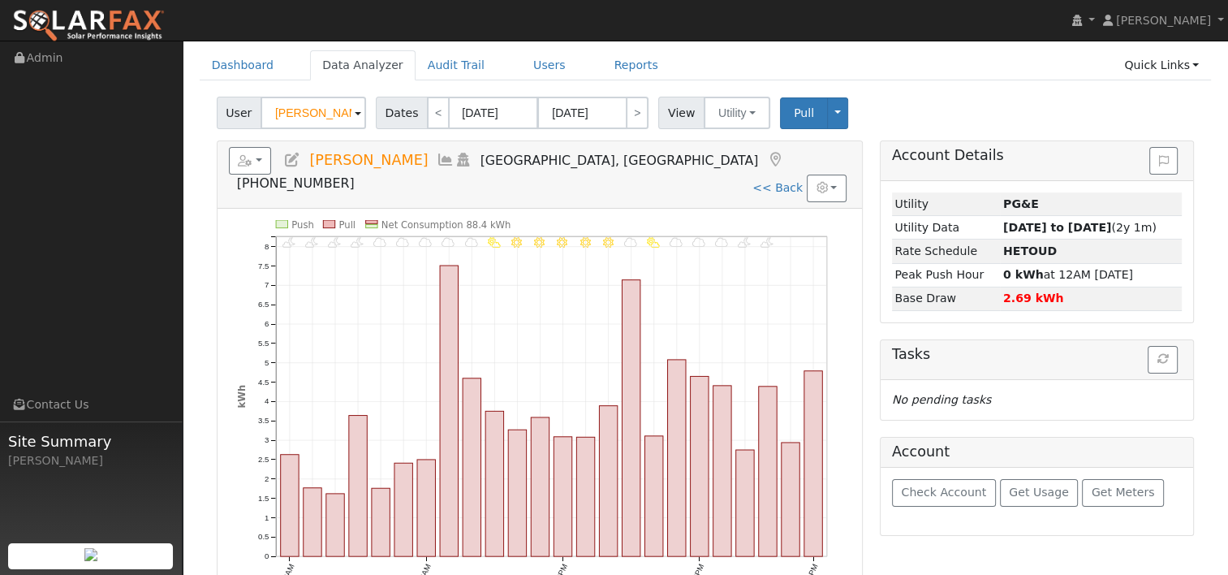
scroll to position [81, 0]
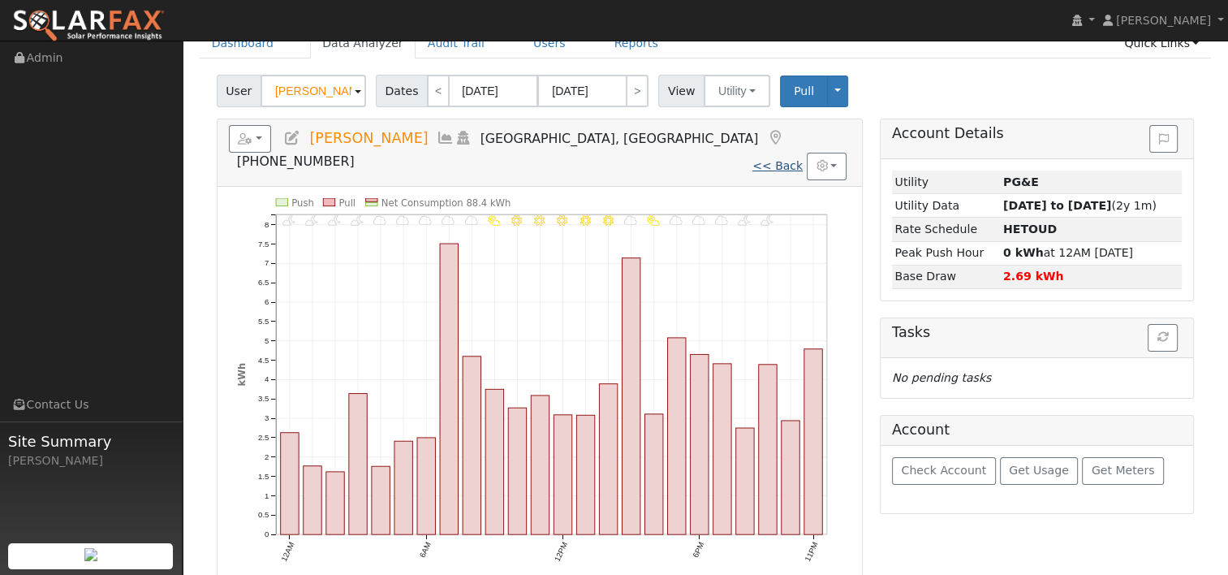
click at [772, 159] on link "<< Back" at bounding box center [778, 165] width 50 height 13
type input "[DATE]"
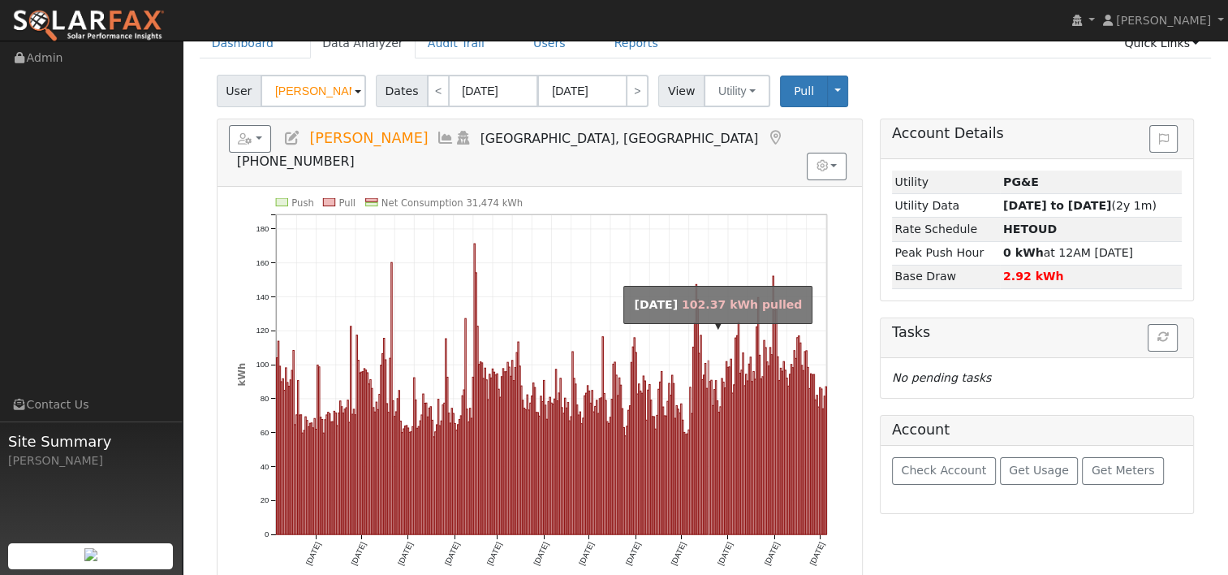
click at [708, 360] on rect "onclick=""" at bounding box center [708, 447] width 1 height 174
type input "[DATE]"
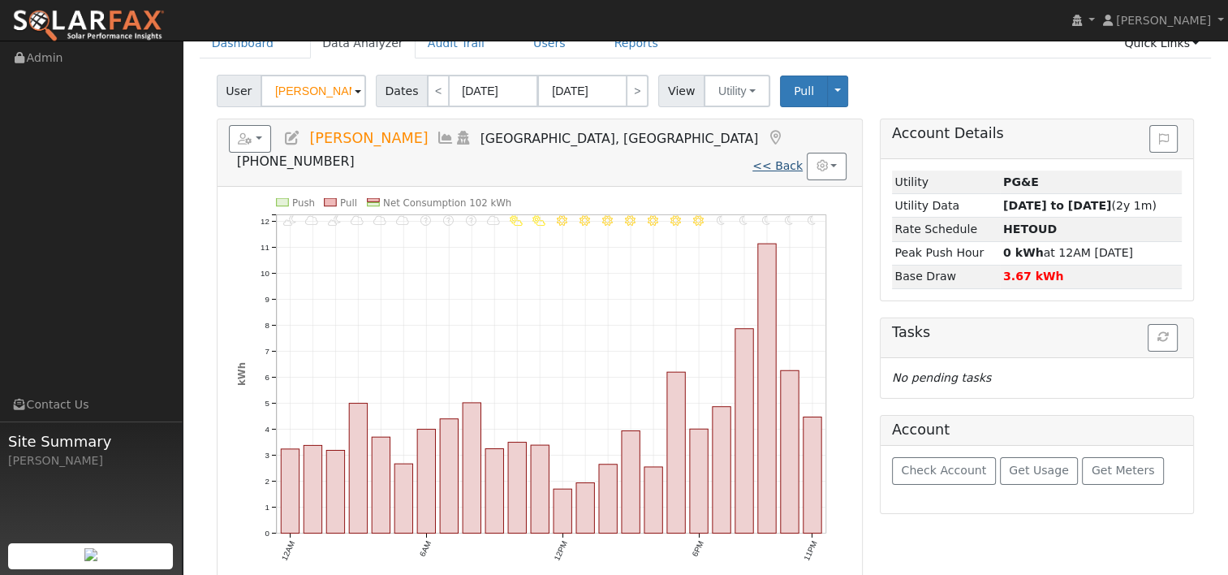
click at [774, 159] on link "<< Back" at bounding box center [778, 165] width 50 height 13
type input "[DATE]"
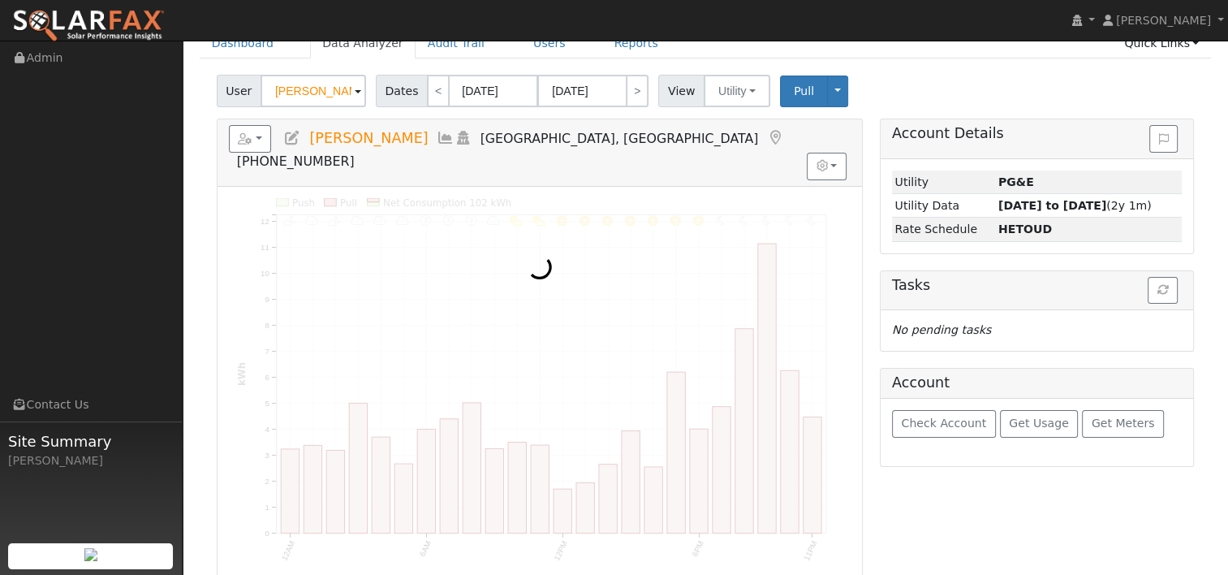
scroll to position [0, 0]
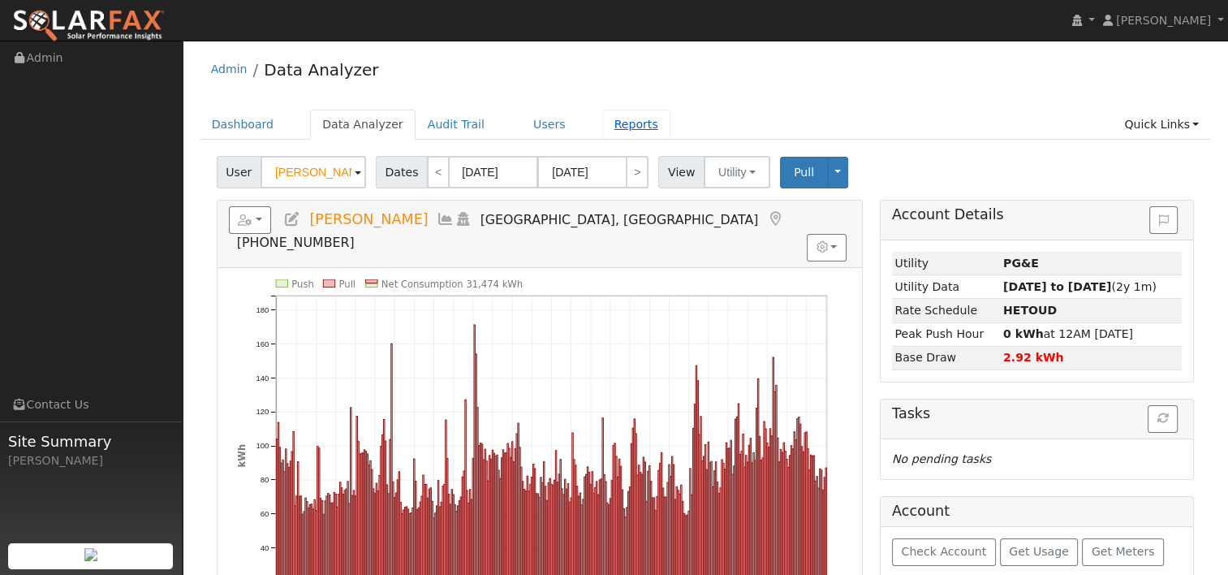
click at [611, 130] on link "Reports" at bounding box center [636, 125] width 68 height 30
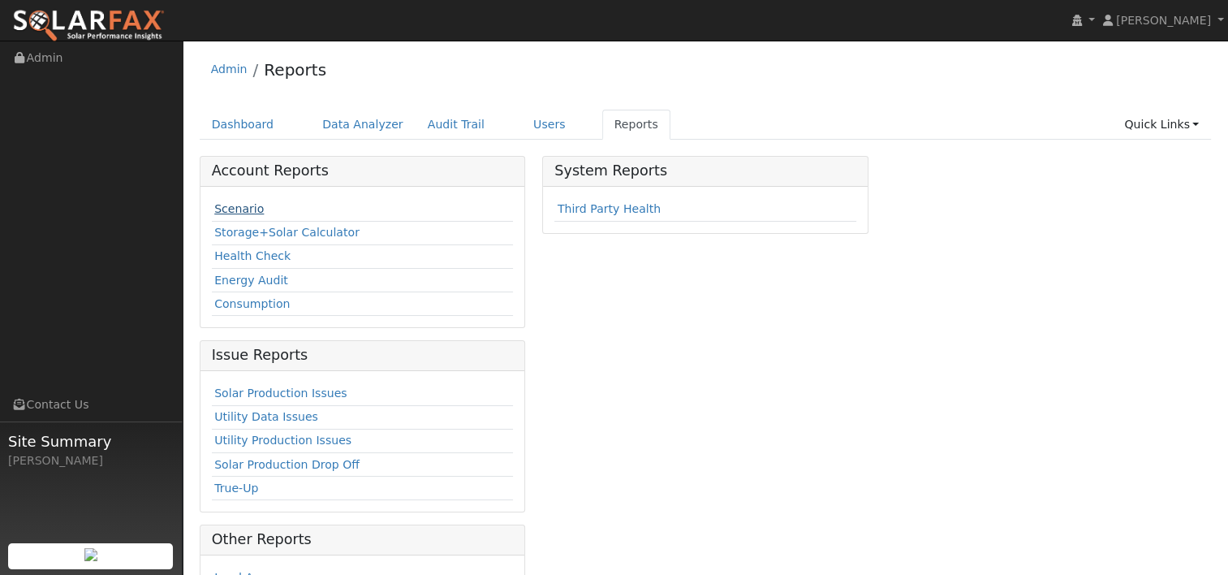
click at [240, 205] on link "Scenario" at bounding box center [239, 208] width 50 height 13
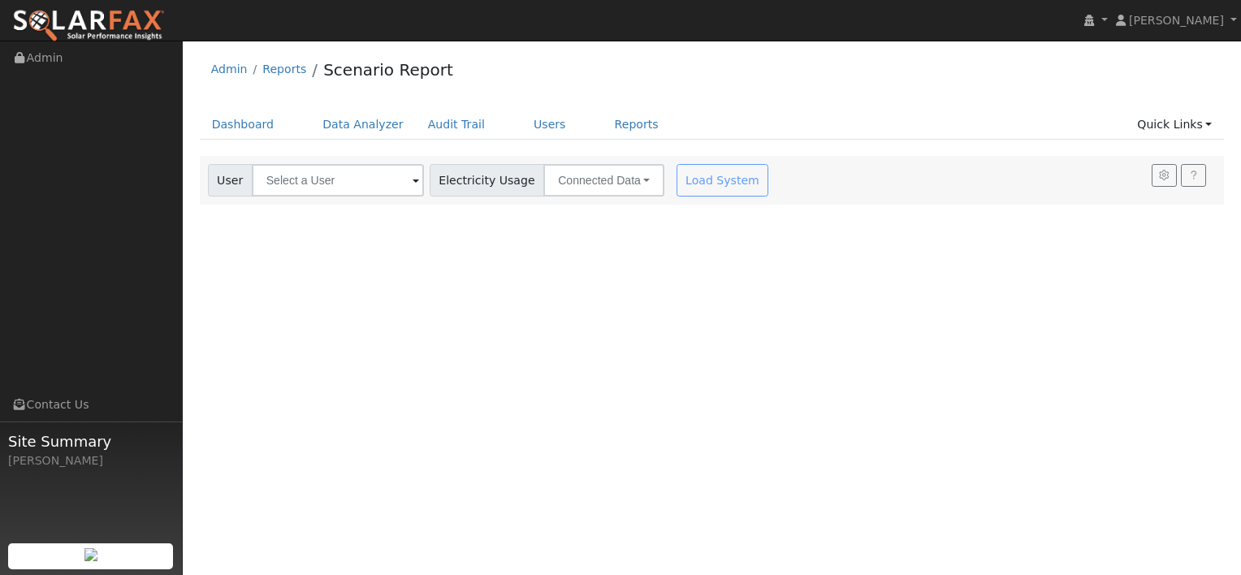
click at [412, 178] on span at bounding box center [415, 181] width 6 height 19
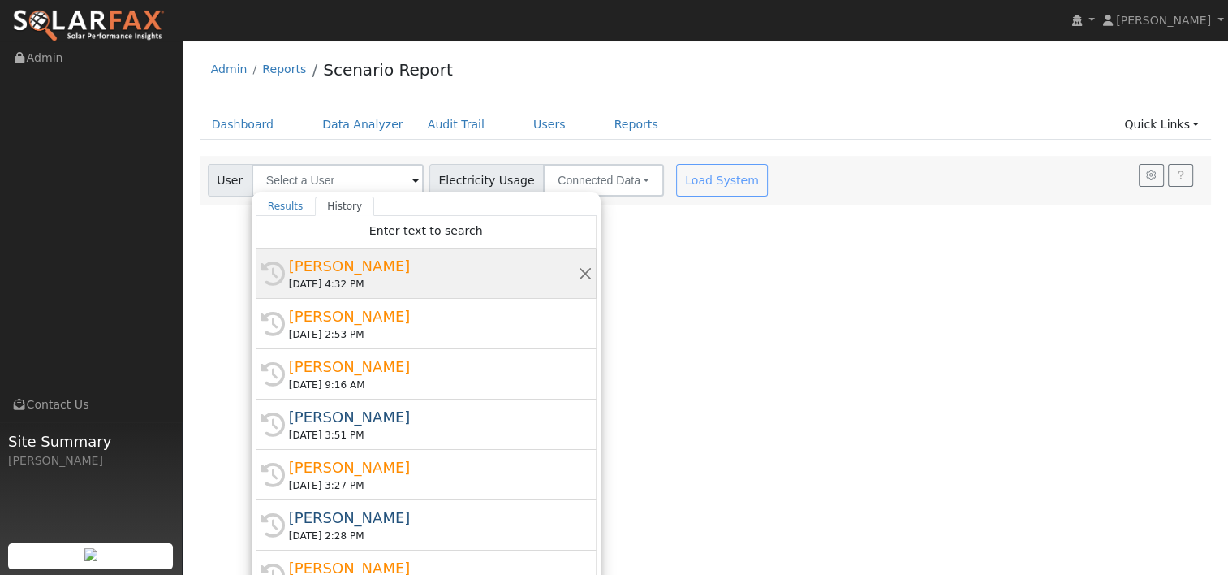
click at [338, 274] on div "[PERSON_NAME]" at bounding box center [433, 266] width 289 height 22
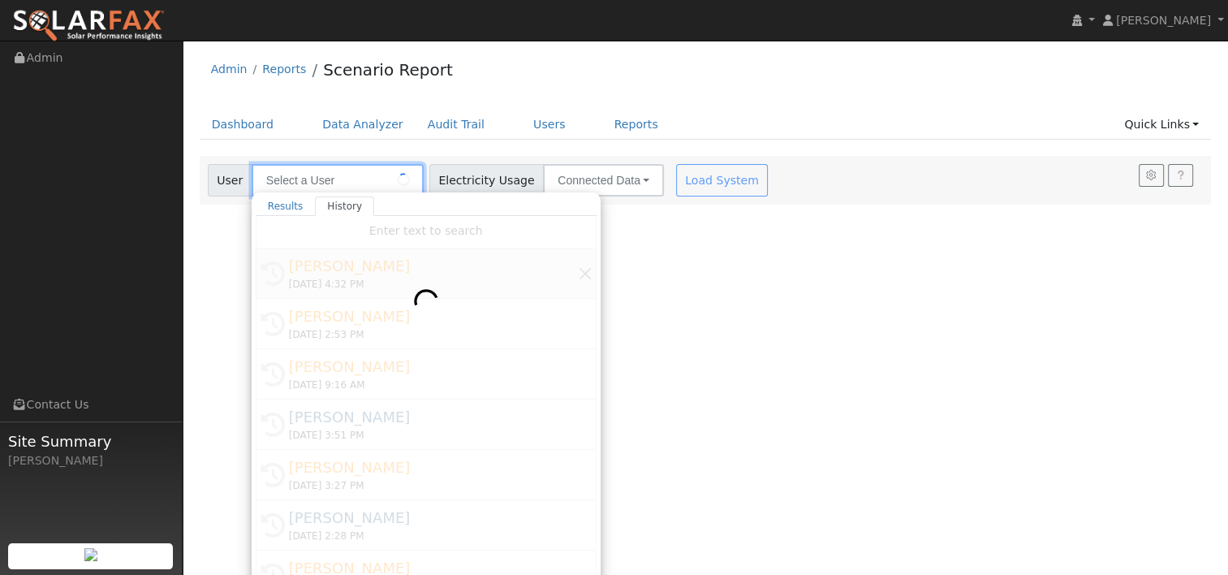
type input "[PERSON_NAME]"
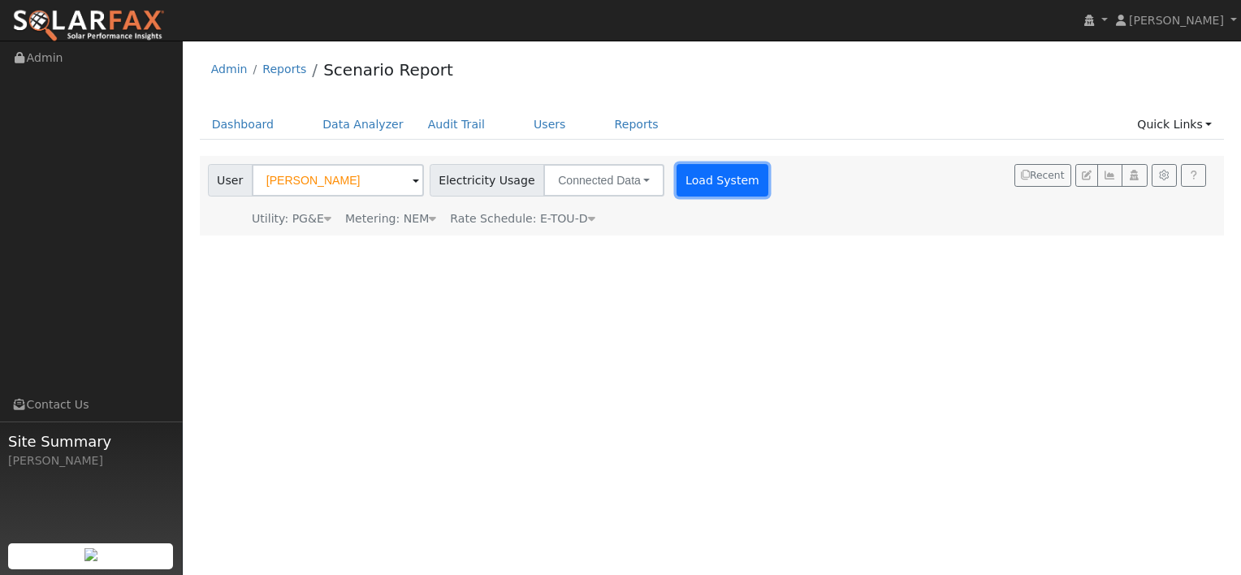
click at [681, 173] on button "Load System" at bounding box center [722, 180] width 93 height 32
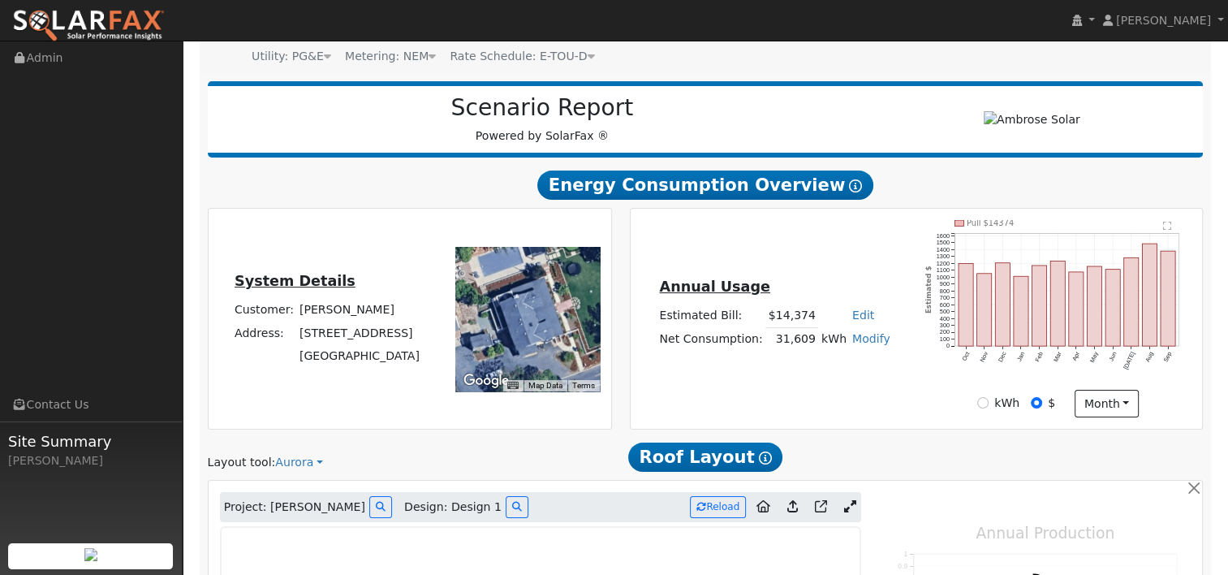
scroll to position [244, 0]
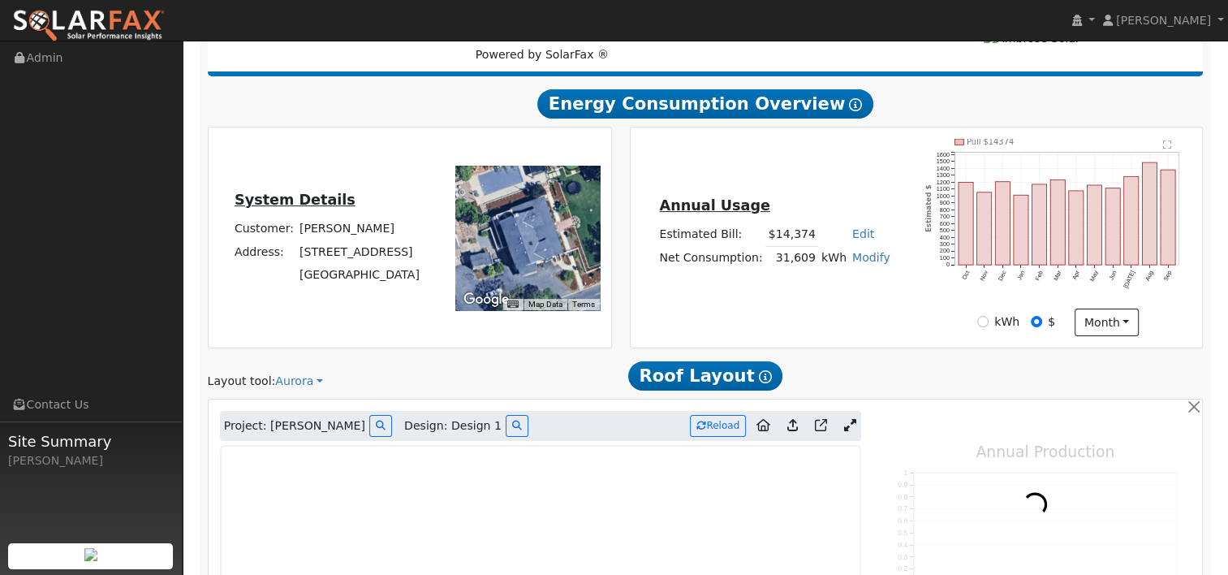
type input "24736"
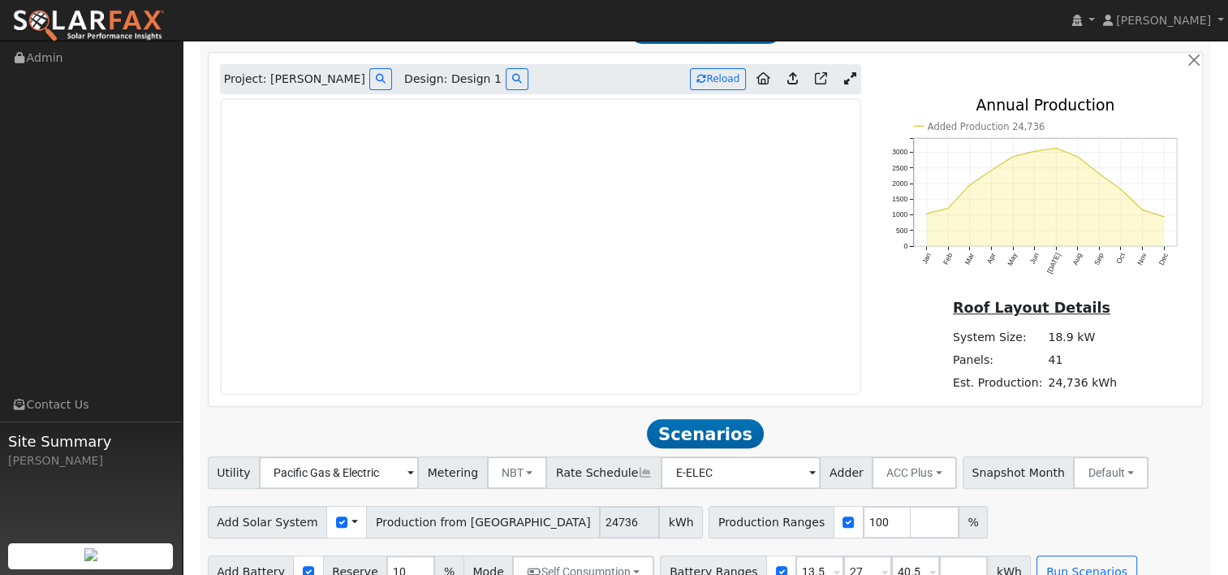
scroll to position [619, 0]
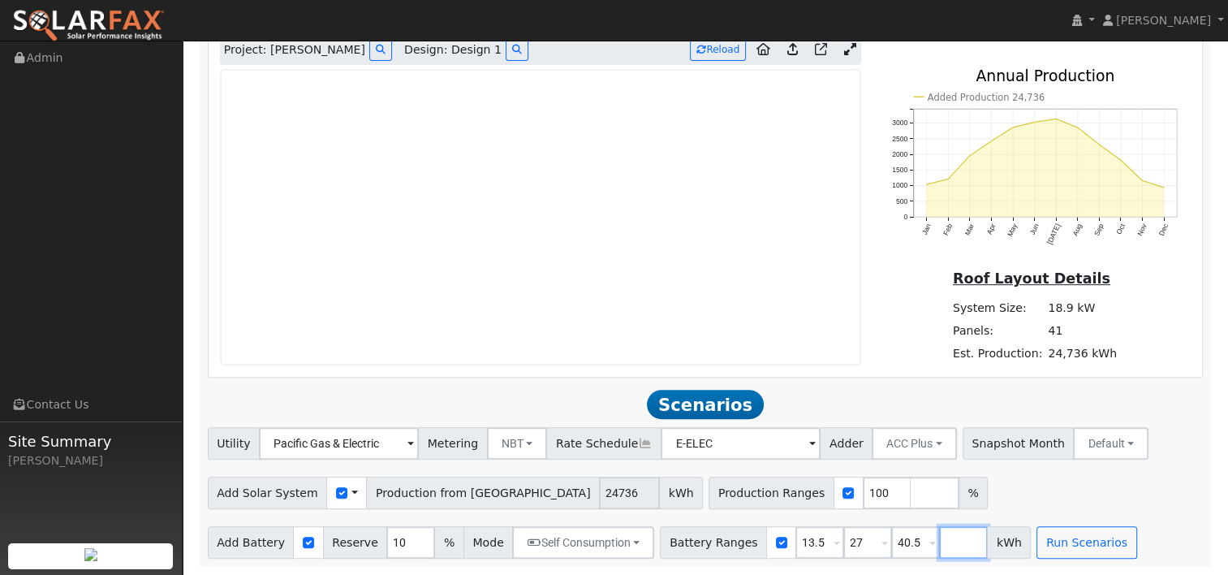
click at [939, 550] on input "number" at bounding box center [963, 542] width 49 height 32
type input "54"
click at [844, 47] on icon at bounding box center [850, 49] width 12 height 12
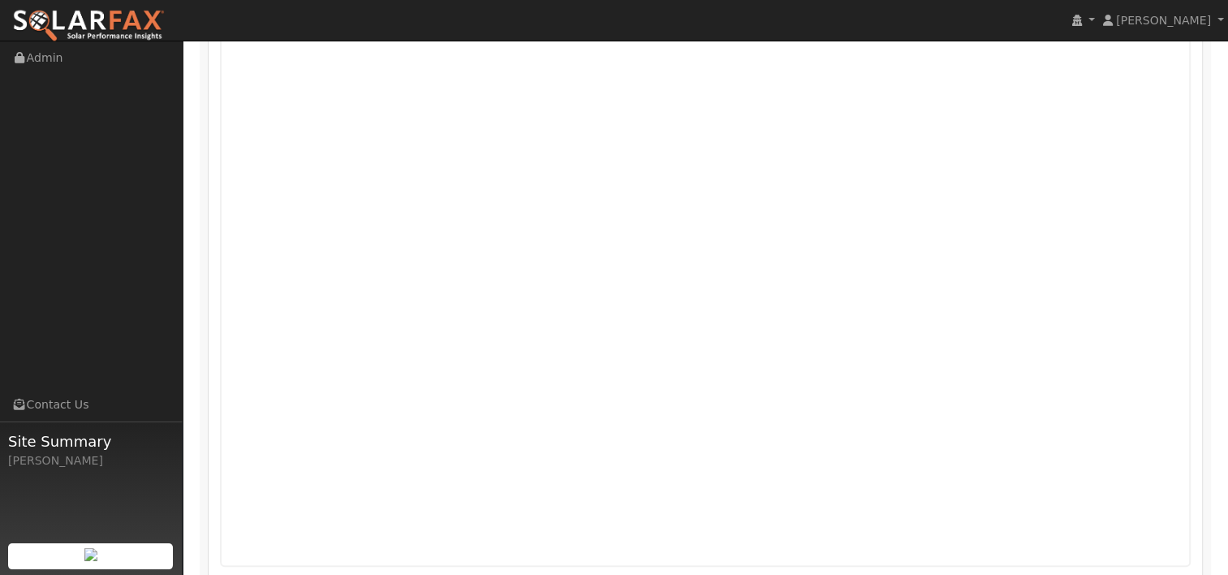
scroll to position [972, 0]
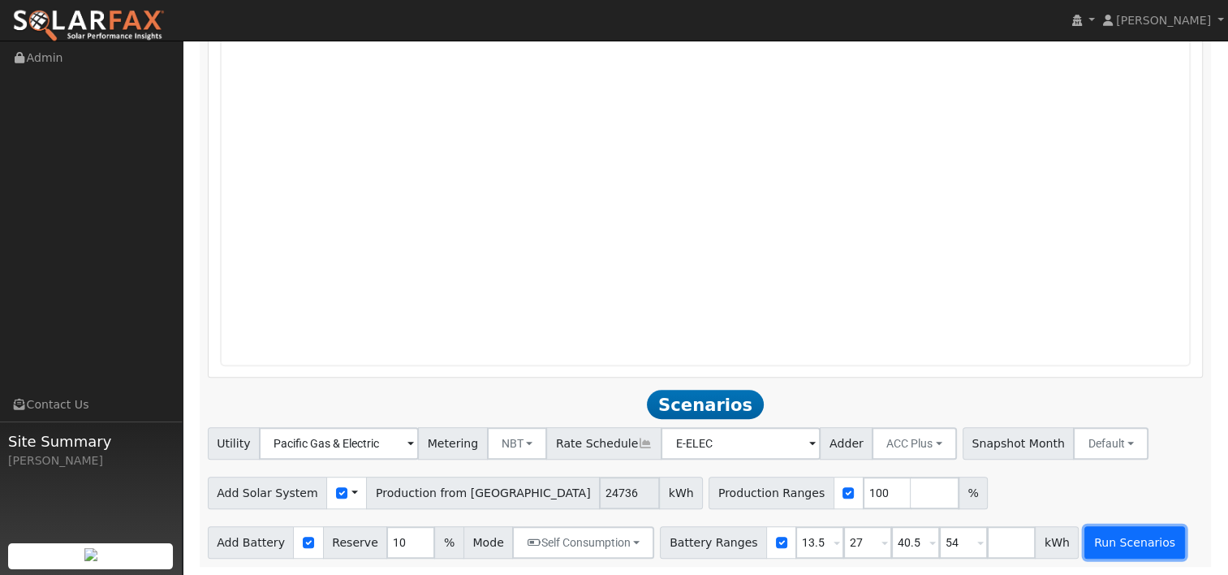
click at [1096, 543] on button "Run Scenarios" at bounding box center [1135, 542] width 100 height 32
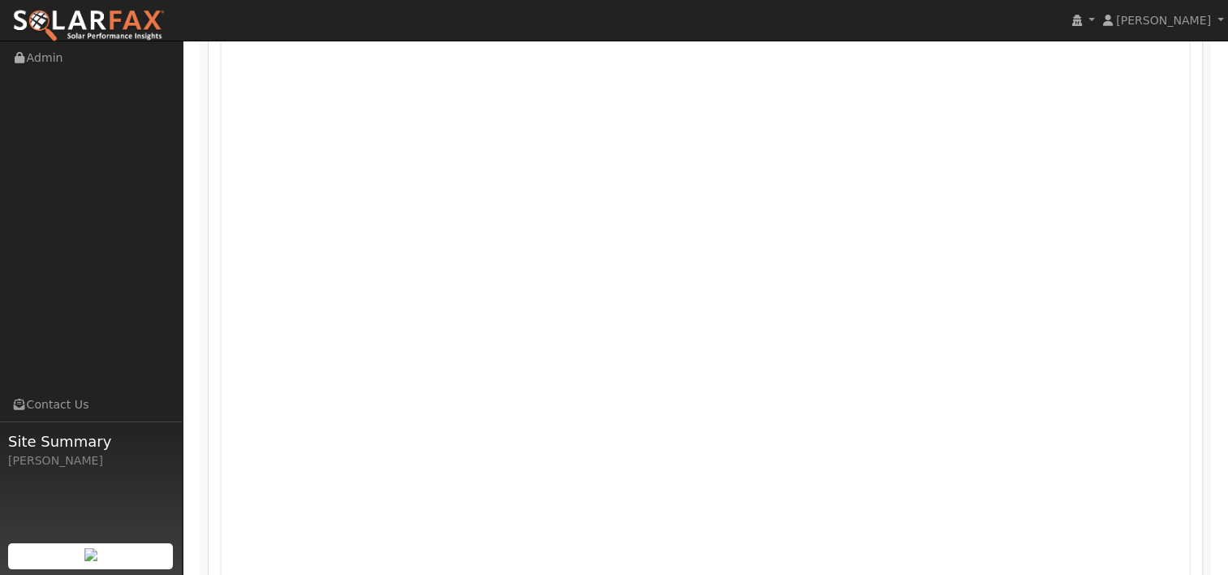
scroll to position [662, 0]
